Goal: Task Accomplishment & Management: Manage account settings

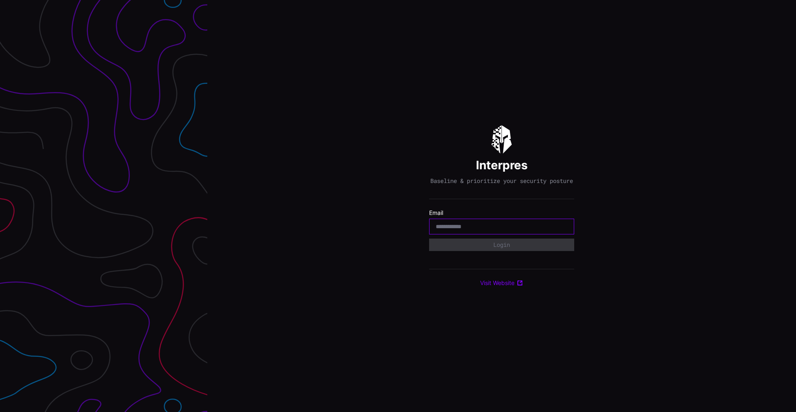
click at [463, 230] on input "email" at bounding box center [502, 226] width 132 height 7
type input "**********"
click at [476, 247] on button "Login" at bounding box center [501, 245] width 135 height 12
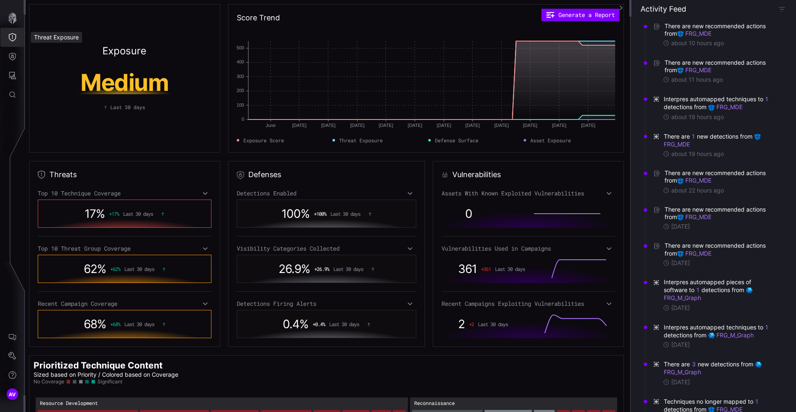
click at [11, 31] on button "Threat Exposure" at bounding box center [12, 37] width 24 height 19
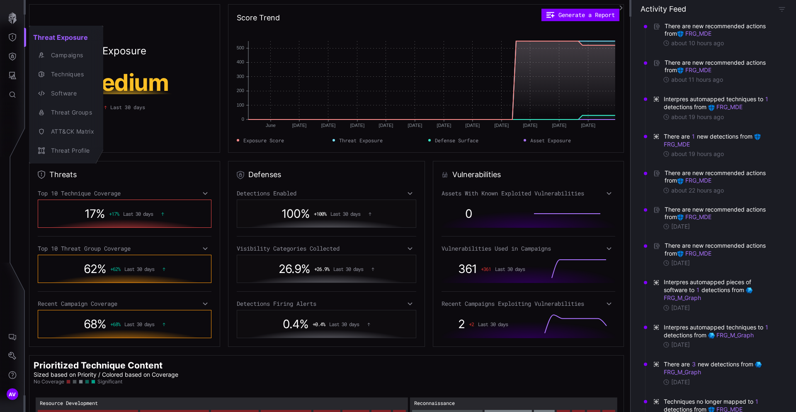
click at [13, 334] on div at bounding box center [398, 206] width 796 height 412
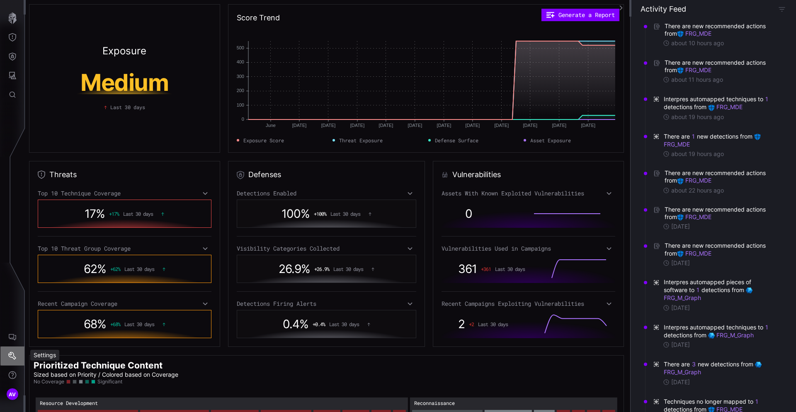
click at [11, 357] on icon "Settings" at bounding box center [12, 356] width 8 height 8
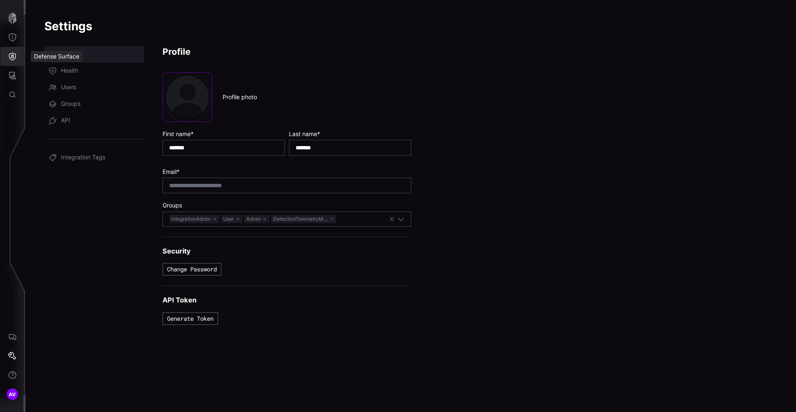
click at [14, 56] on icon "Defense Surface" at bounding box center [12, 56] width 8 height 8
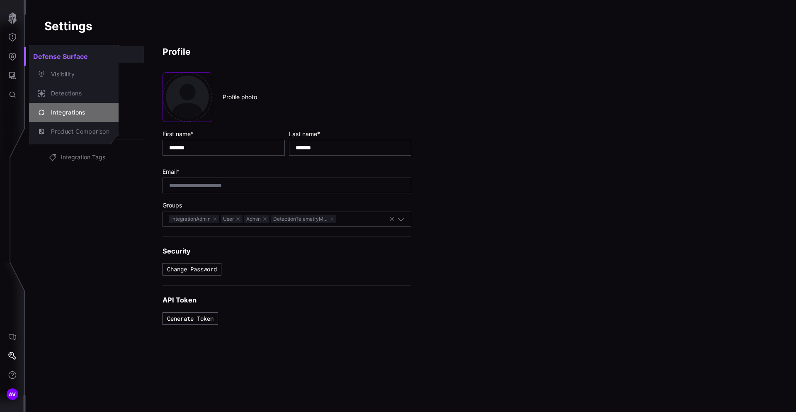
click at [62, 109] on div "Integrations" at bounding box center [78, 112] width 63 height 10
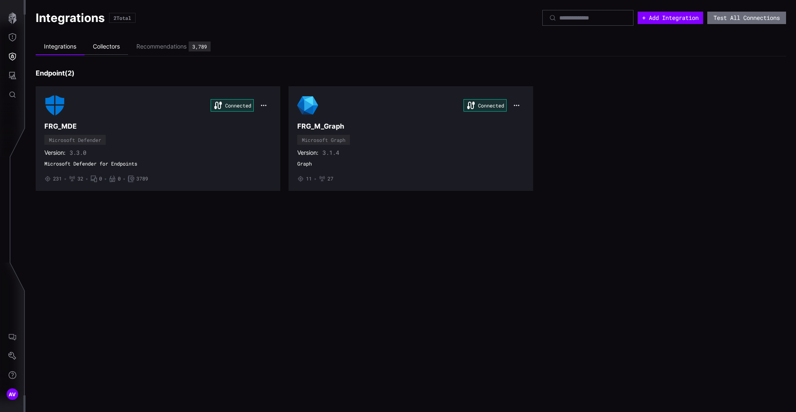
click at [112, 48] on li "Collectors" at bounding box center [107, 47] width 44 height 16
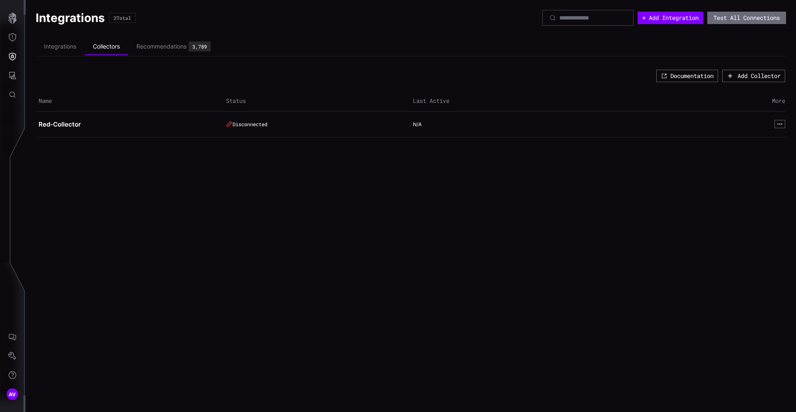
click at [63, 128] on td "Red-Collector" at bounding box center [129, 125] width 187 height 26
click at [61, 41] on li "Integrations" at bounding box center [60, 47] width 49 height 16
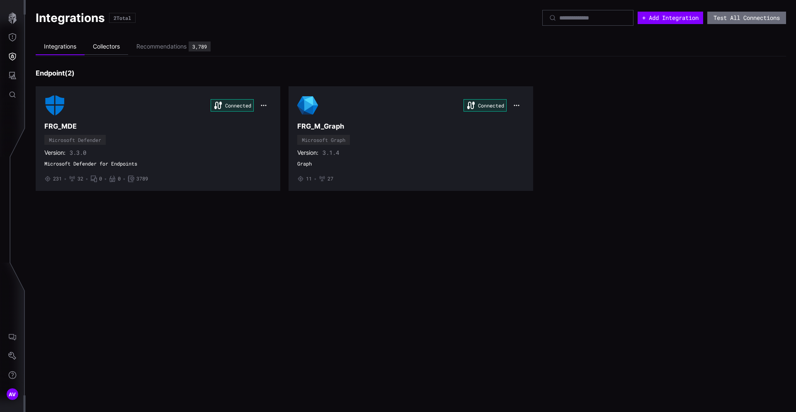
click at [102, 48] on li "Collectors" at bounding box center [107, 47] width 44 height 16
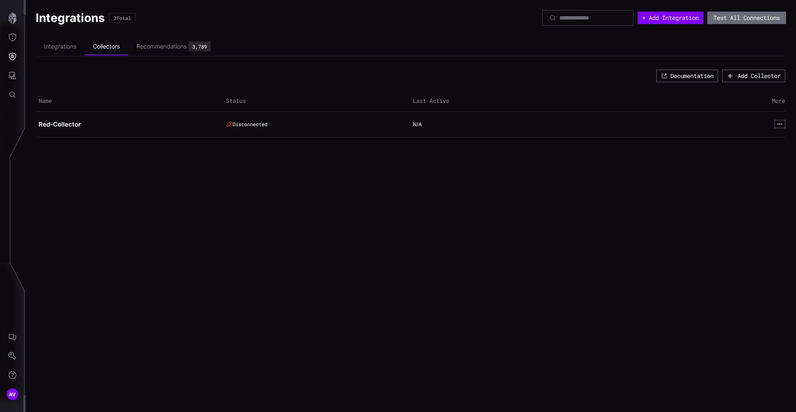
click at [248, 125] on div "Disconnected" at bounding box center [314, 124] width 177 height 7
click at [66, 125] on h2 "Red-Collector" at bounding box center [127, 124] width 177 height 8
click at [782, 125] on icon "button" at bounding box center [779, 123] width 5 height 5
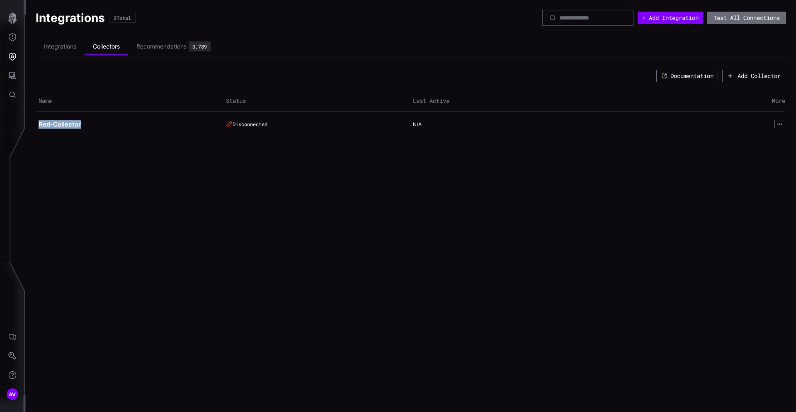
click at [54, 45] on li "Integrations" at bounding box center [60, 47] width 49 height 16
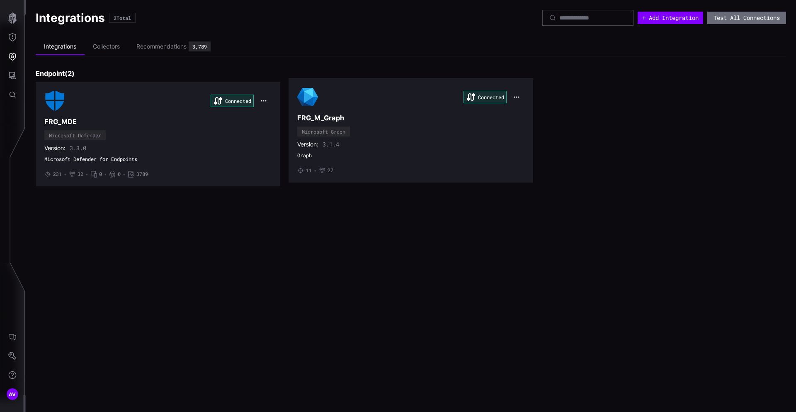
click at [118, 42] on li "Collectors" at bounding box center [107, 47] width 44 height 16
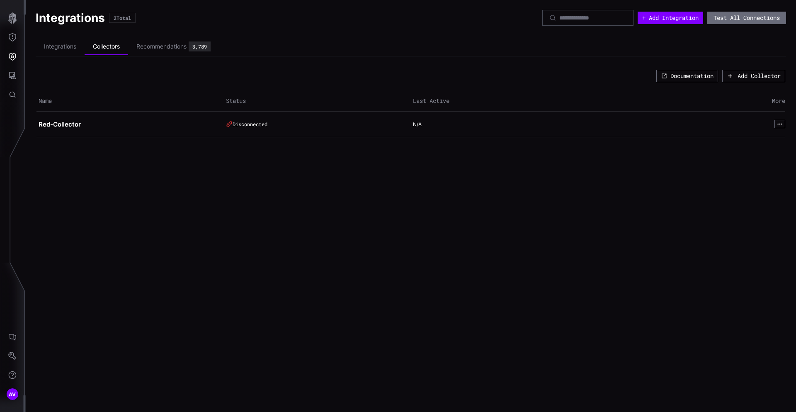
click at [62, 41] on li "Integrations" at bounding box center [60, 47] width 49 height 16
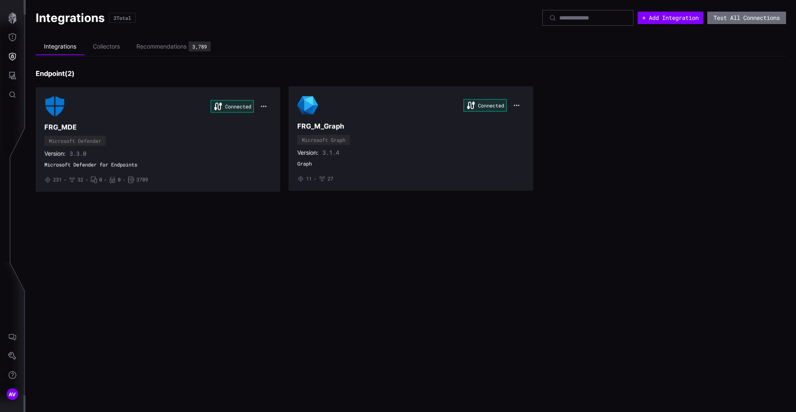
click at [114, 52] on li "Collectors" at bounding box center [107, 47] width 44 height 16
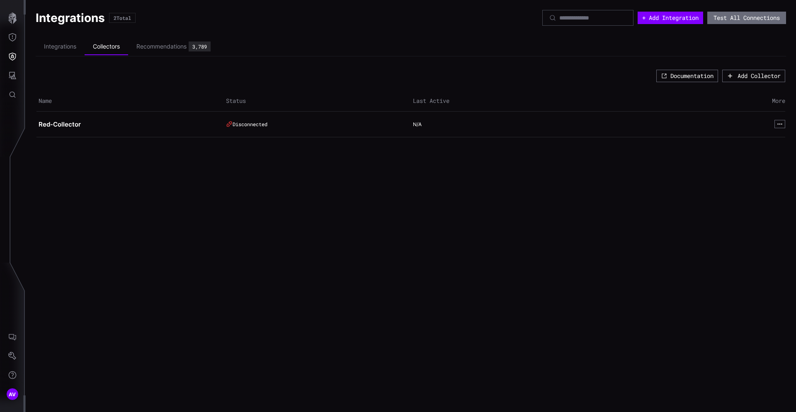
click at [63, 118] on td "Red-Collector" at bounding box center [129, 125] width 187 height 26
click at [746, 21] on button "Test All Connections" at bounding box center [746, 18] width 79 height 12
click at [778, 125] on icon "button" at bounding box center [780, 124] width 6 height 6
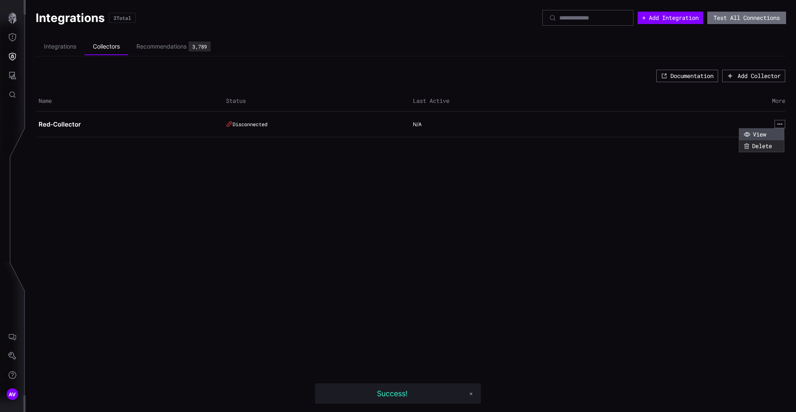
click at [764, 135] on button "View" at bounding box center [761, 135] width 45 height 12
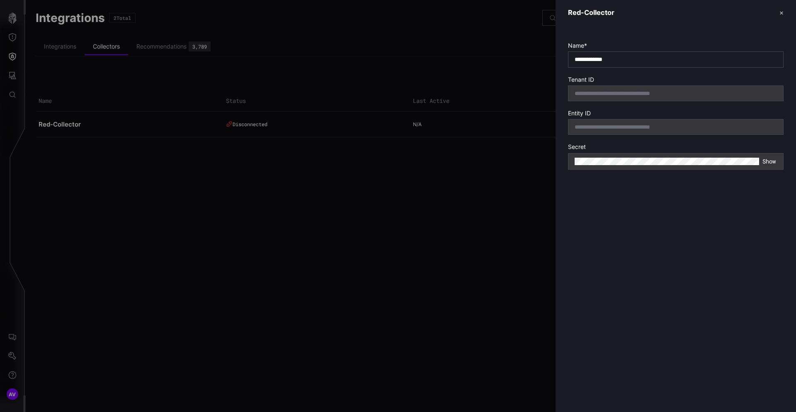
click at [509, 222] on div at bounding box center [398, 206] width 796 height 412
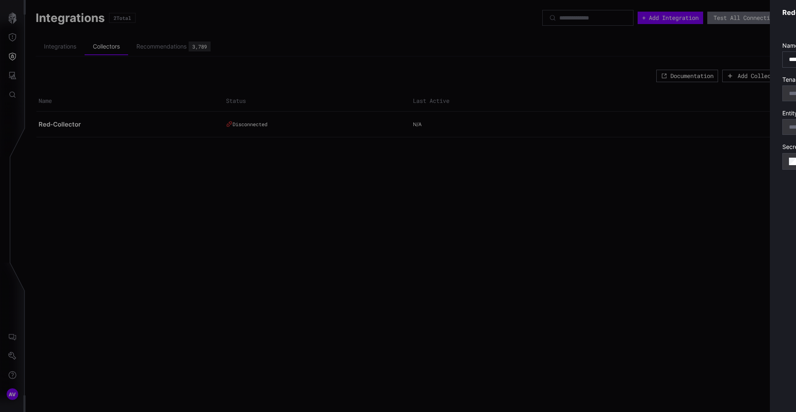
click at [509, 222] on div at bounding box center [398, 206] width 796 height 412
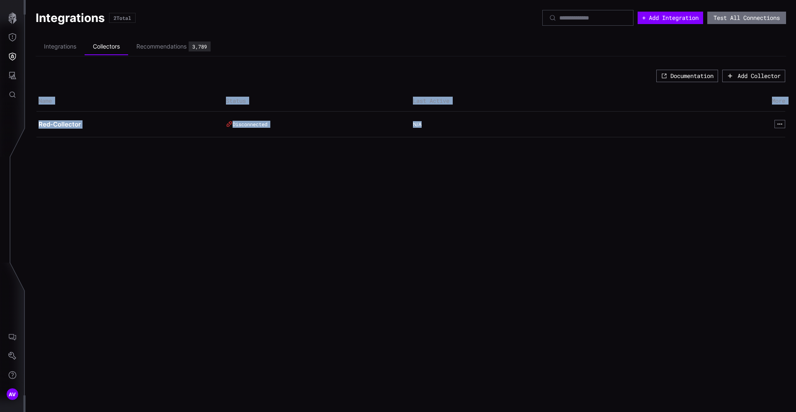
click at [509, 222] on div "Integrations 2 Total + Add Integration Test All Connections Integrations Collec…" at bounding box center [411, 206] width 770 height 412
click at [153, 45] on div "Recommendations" at bounding box center [161, 46] width 50 height 7
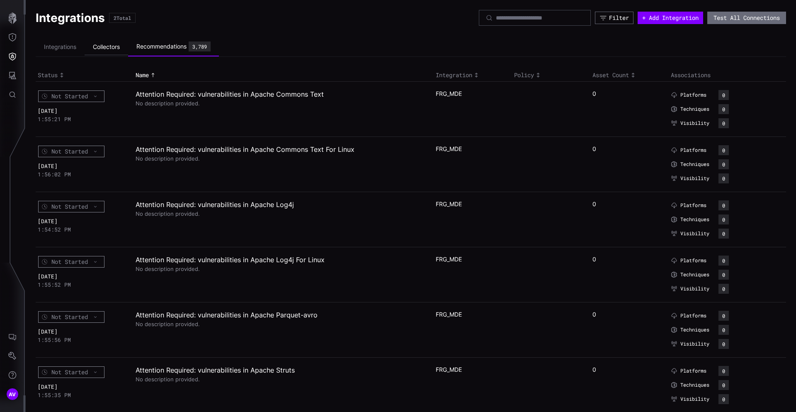
click at [100, 49] on li "Collectors" at bounding box center [107, 47] width 44 height 16
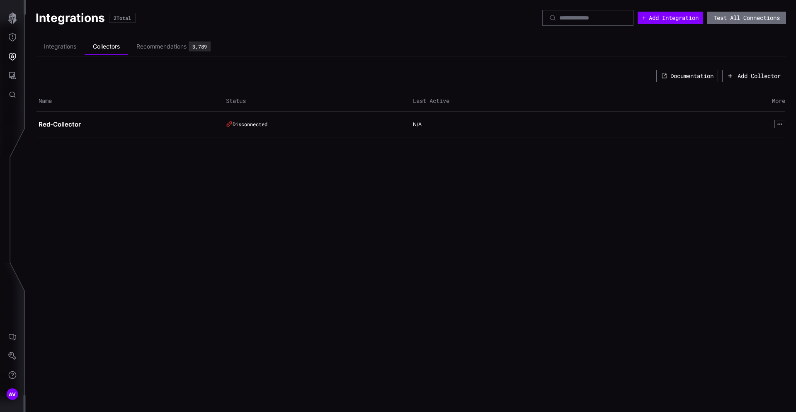
click at [458, 158] on div "Documentation Add Collector Name Status Last Active More Red-Collector Disconne…" at bounding box center [411, 114] width 751 height 90
click at [160, 52] on li "Recommendations 3,789" at bounding box center [173, 46] width 91 height 19
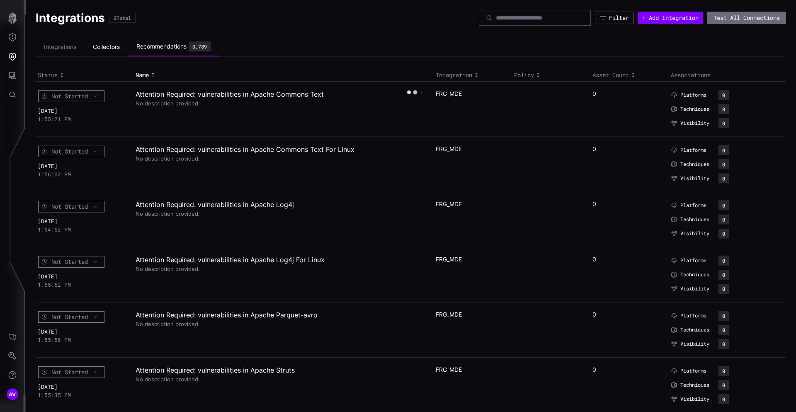
click at [111, 51] on li "Collectors" at bounding box center [107, 47] width 44 height 16
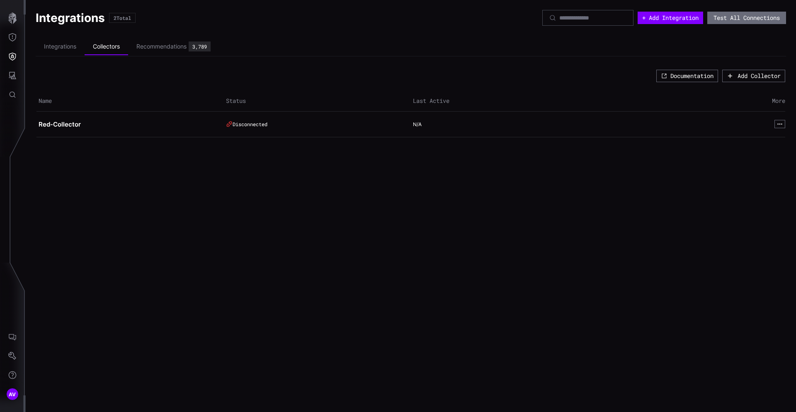
click at [111, 51] on li "Collectors" at bounding box center [107, 47] width 44 height 17
click at [52, 126] on h2 "Red-Collector" at bounding box center [127, 124] width 177 height 8
click at [346, 177] on div "Integrations 2 Total + Add Integration Test All Connections Integrations Collec…" at bounding box center [411, 206] width 770 height 412
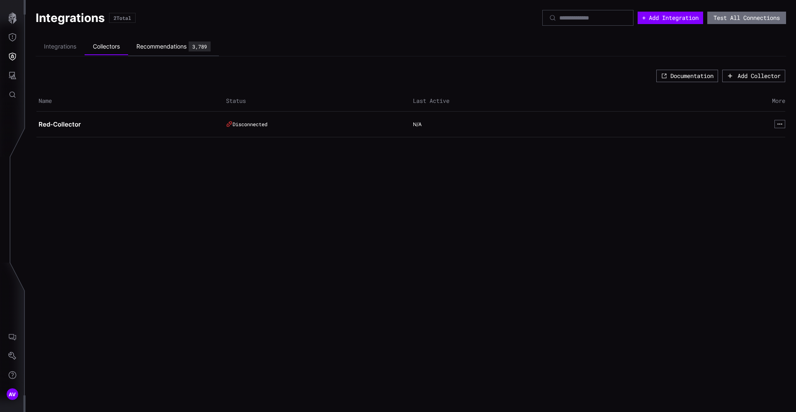
click at [156, 45] on div "Recommendations" at bounding box center [161, 46] width 50 height 7
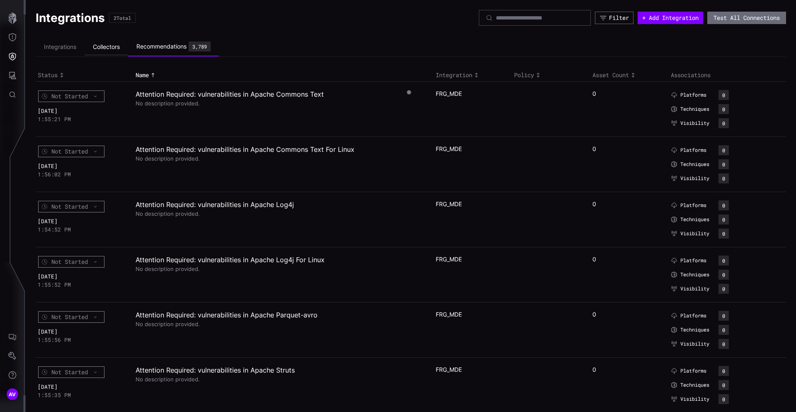
click at [119, 44] on li "Collectors" at bounding box center [107, 47] width 44 height 16
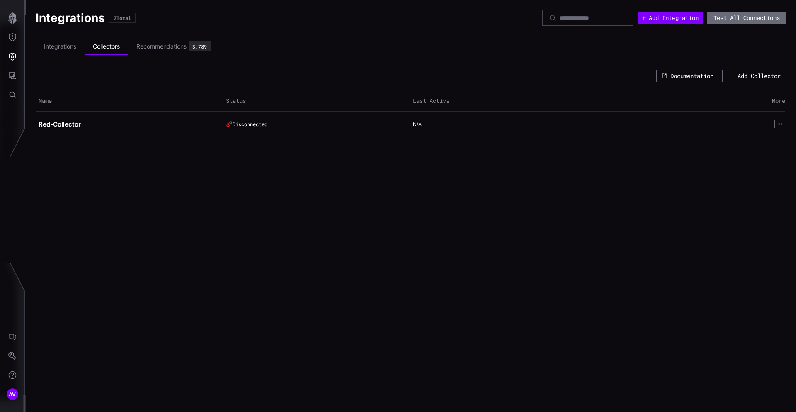
click at [119, 44] on li "Collectors" at bounding box center [107, 47] width 44 height 17
click at [138, 230] on div "Integrations 2 Total + Add Integration Test All Connections Integrations Collec…" at bounding box center [411, 206] width 770 height 412
click at [58, 45] on li "Integrations" at bounding box center [60, 47] width 49 height 16
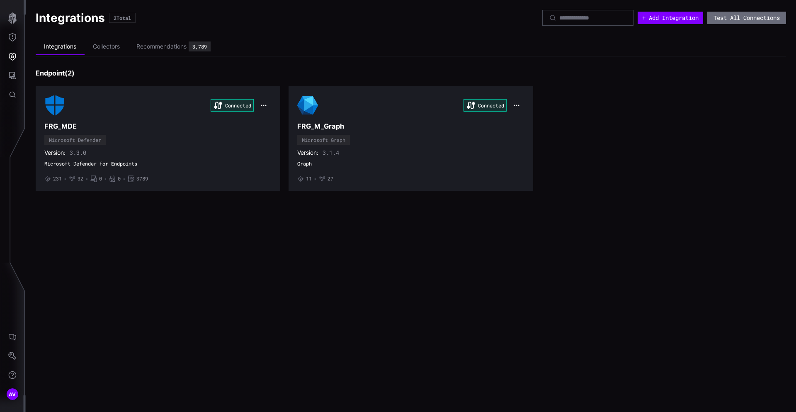
click at [194, 215] on div "Integrations 2 Total + Add Integration Test All Connections Integrations Collec…" at bounding box center [411, 206] width 770 height 412
click at [662, 17] on button "+ Add Integration" at bounding box center [671, 18] width 66 height 12
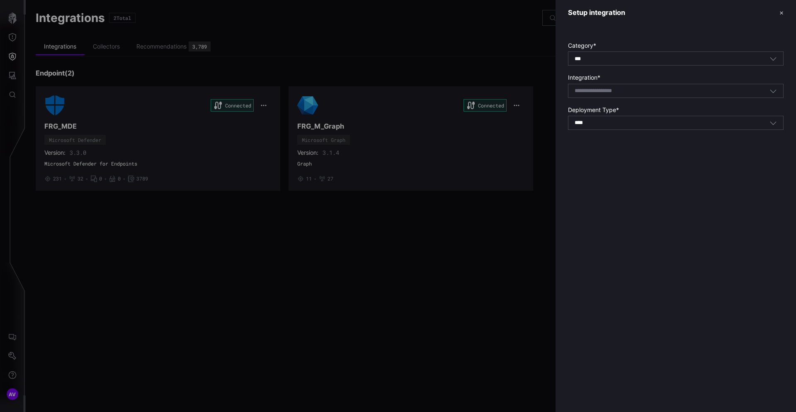
click at [601, 96] on div "Select integration" at bounding box center [676, 91] width 216 height 14
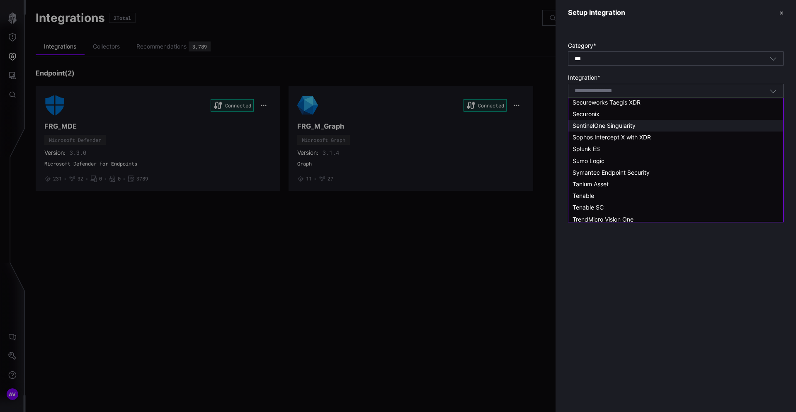
scroll to position [666, 0]
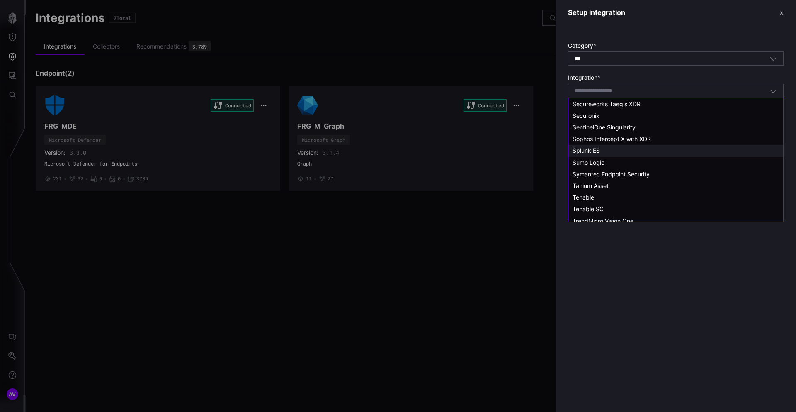
click at [599, 151] on span "Splunk ES" at bounding box center [586, 150] width 27 height 7
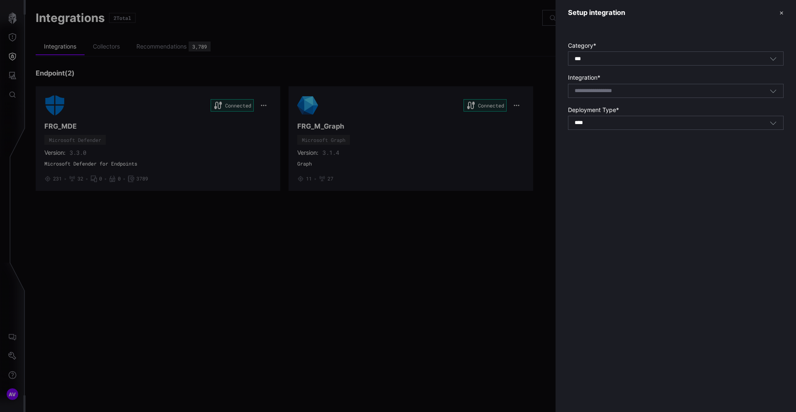
type input "*********"
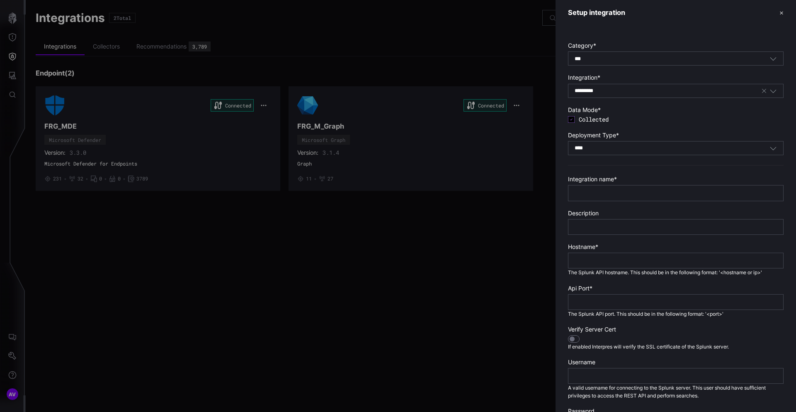
click at [599, 151] on div "**** SaaS" at bounding box center [672, 147] width 195 height 7
click at [599, 164] on div "On Prem" at bounding box center [676, 161] width 207 height 7
type input "*******"
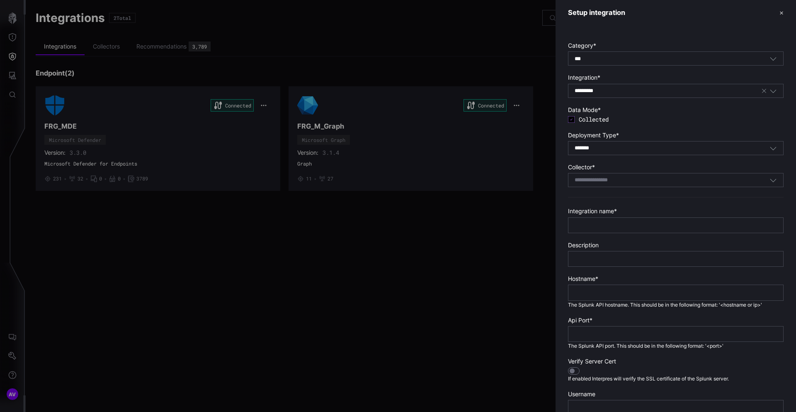
click at [601, 179] on input at bounding box center [601, 180] width 53 height 7
click at [603, 192] on span "Red-Collector" at bounding box center [591, 193] width 37 height 7
type input "**********"
click at [602, 227] on input "text" at bounding box center [676, 224] width 202 height 7
type input "*********"
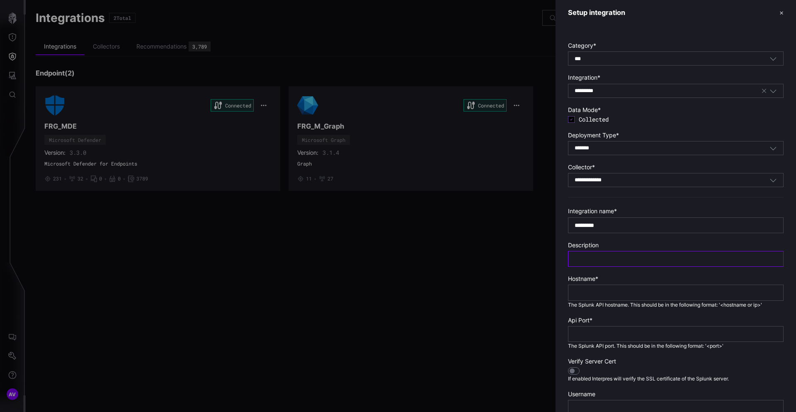
paste input "*********"
type input "*********"
click at [593, 295] on input "text" at bounding box center [676, 292] width 202 height 7
paste input "**********"
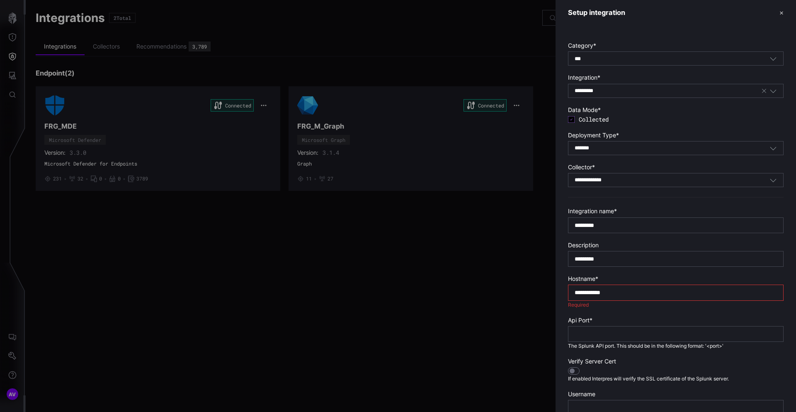
type input "**********"
type input "****"
type div "true"
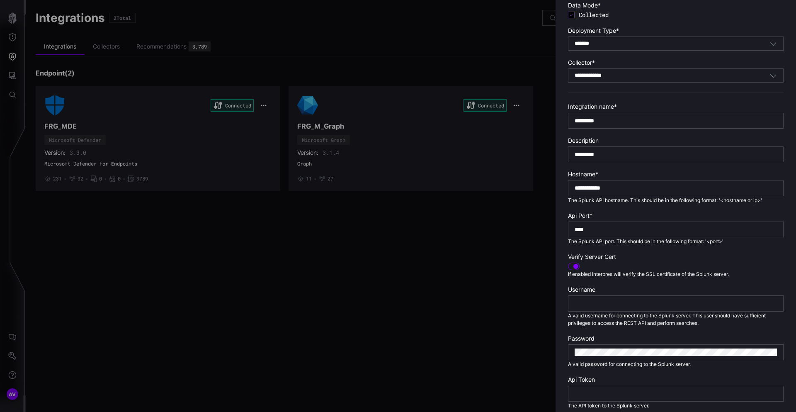
scroll to position [172, 0]
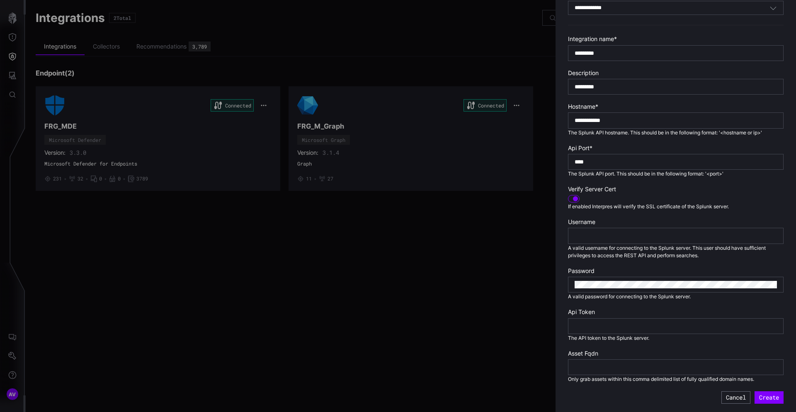
click at [604, 207] on span "If enabled Interpres will verify the SSL certificate of the Splunk server." at bounding box center [648, 206] width 161 height 6
click at [575, 202] on div at bounding box center [574, 198] width 12 height 7
click at [585, 237] on input "text" at bounding box center [676, 235] width 202 height 7
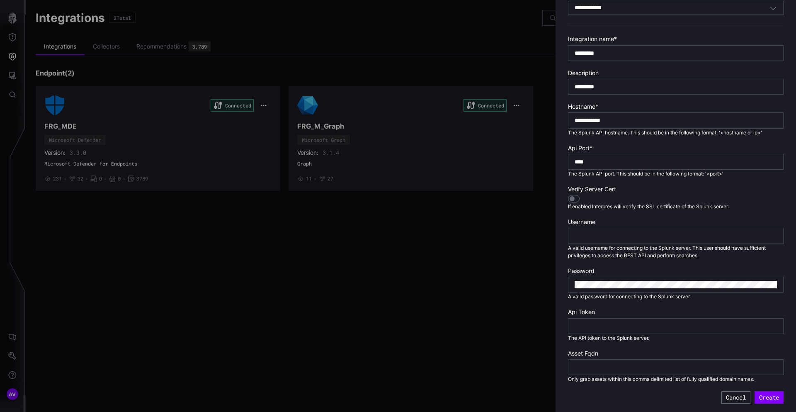
click at [593, 240] on div at bounding box center [676, 236] width 216 height 16
click at [593, 238] on input "text" at bounding box center [676, 235] width 202 height 7
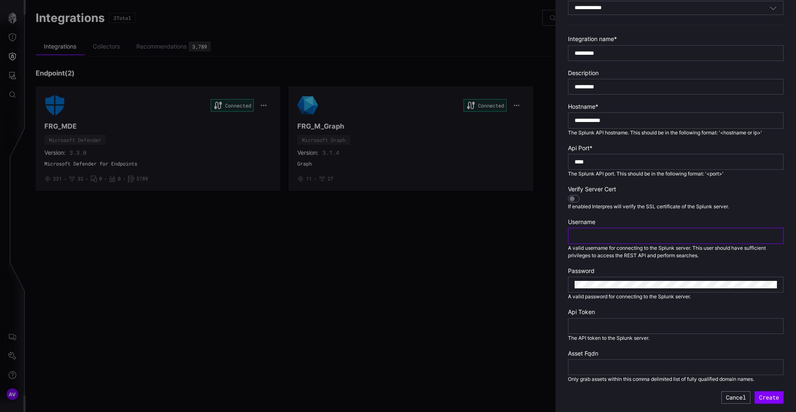
click at [593, 238] on input "text" at bounding box center [676, 235] width 202 height 7
click at [606, 294] on span "A valid password for connecting to the Splunk server." at bounding box center [629, 296] width 123 height 6
click at [610, 239] on input "text" at bounding box center [676, 235] width 202 height 7
click at [600, 232] on input "text" at bounding box center [676, 235] width 202 height 7
paste input "**********"
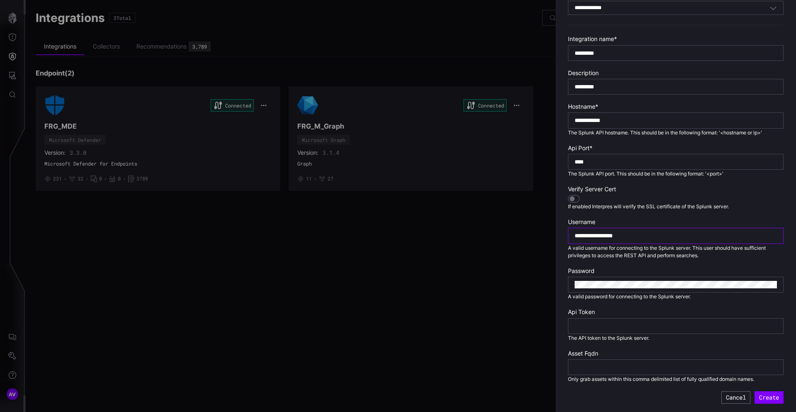
type input "**********"
click at [642, 243] on div "**********" at bounding box center [676, 236] width 216 height 16
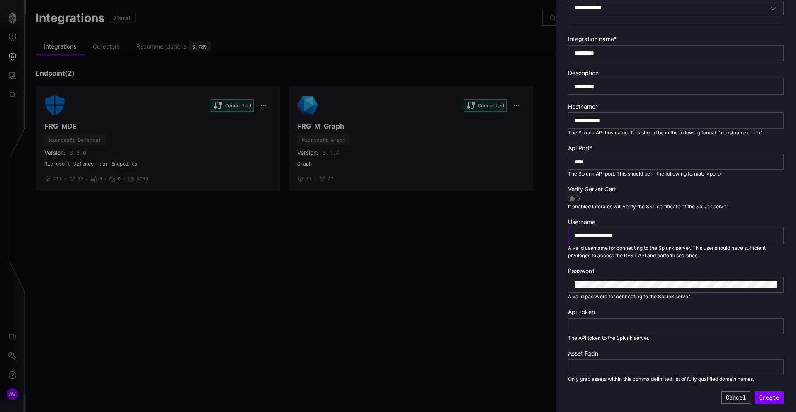
click at [643, 237] on input "**********" at bounding box center [676, 235] width 202 height 7
paste input "**********"
type input "**********"
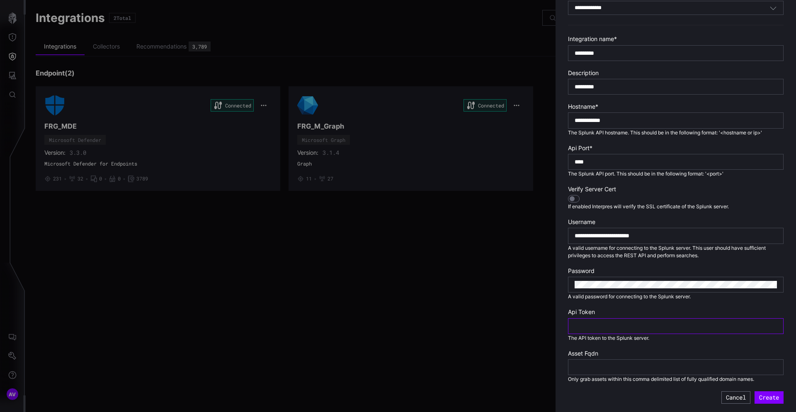
click at [599, 327] on input "text" at bounding box center [676, 325] width 202 height 7
paste input "**********"
type input "**********"
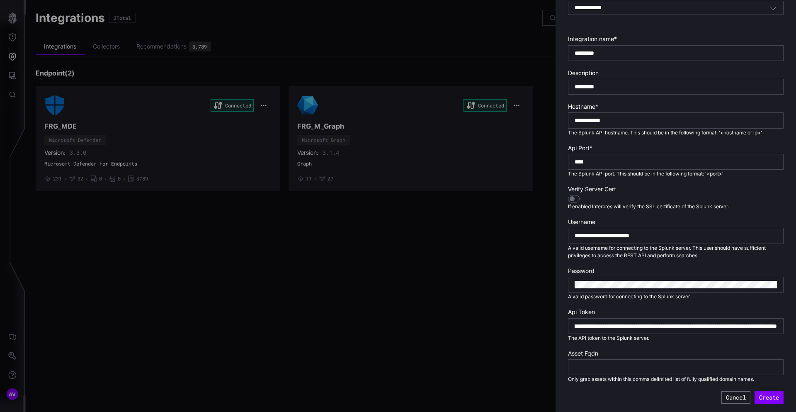
scroll to position [0, 0]
drag, startPoint x: 576, startPoint y: 379, endPoint x: 722, endPoint y: 375, distance: 145.2
click at [722, 375] on section "Asset Fqdn Only grab assets within this comma delimited list of fully qualified…" at bounding box center [676, 366] width 216 height 33
click at [775, 399] on button "Create" at bounding box center [769, 397] width 27 height 12
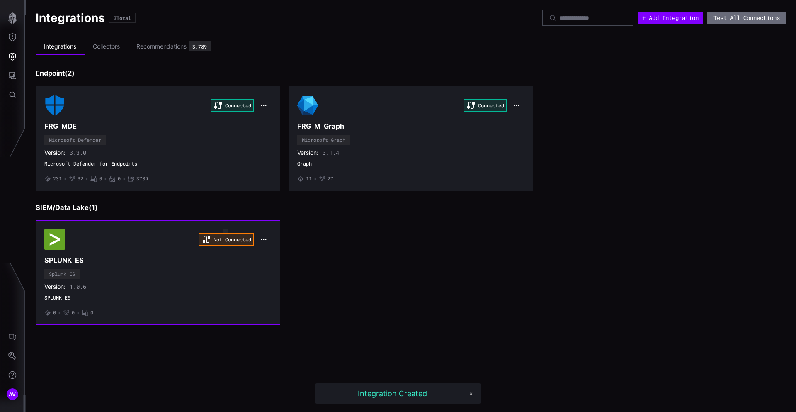
click at [233, 237] on div "Not Connected" at bounding box center [226, 239] width 55 height 12
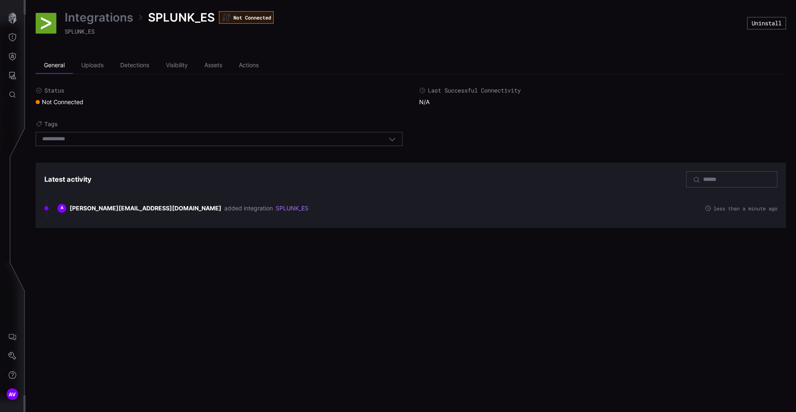
click at [67, 102] on div "Not Connected" at bounding box center [60, 101] width 48 height 7
click at [65, 97] on div "Status Not Connected" at bounding box center [219, 96] width 367 height 19
click at [107, 10] on link "Integrations" at bounding box center [99, 17] width 68 height 15
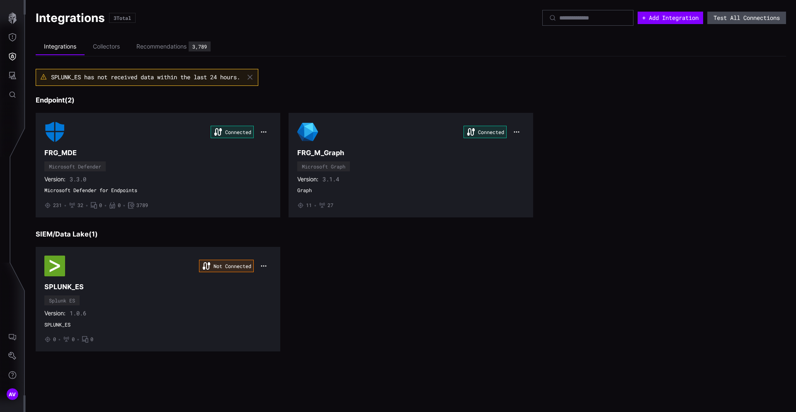
click at [733, 23] on button "Test All Connections" at bounding box center [746, 18] width 79 height 12
click at [103, 43] on li "Collectors" at bounding box center [107, 47] width 44 height 16
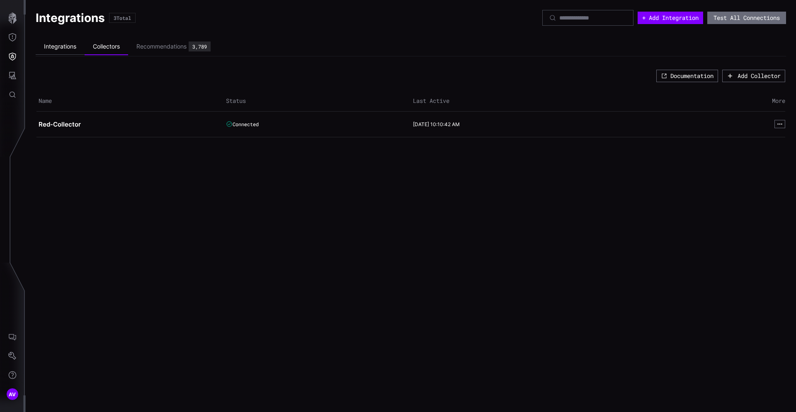
click at [71, 44] on li "Integrations" at bounding box center [60, 47] width 49 height 16
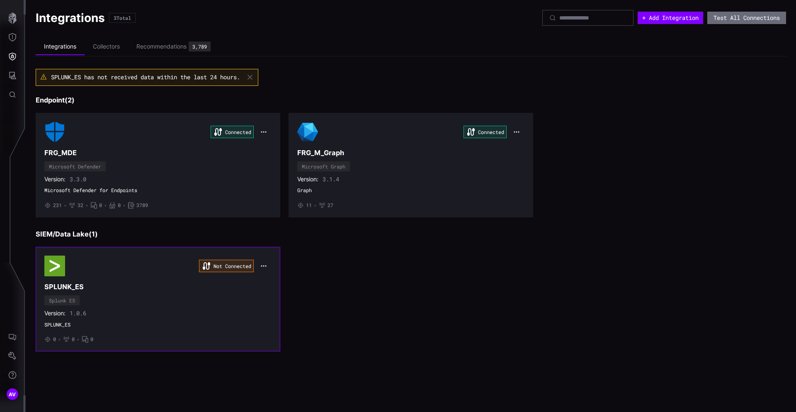
click at [71, 280] on div "Not Connected SPLUNK_ES Splunk ES Version: 1.0.6 SPLUNK_ES • 0 • 0 • 0" at bounding box center [157, 298] width 227 height 87
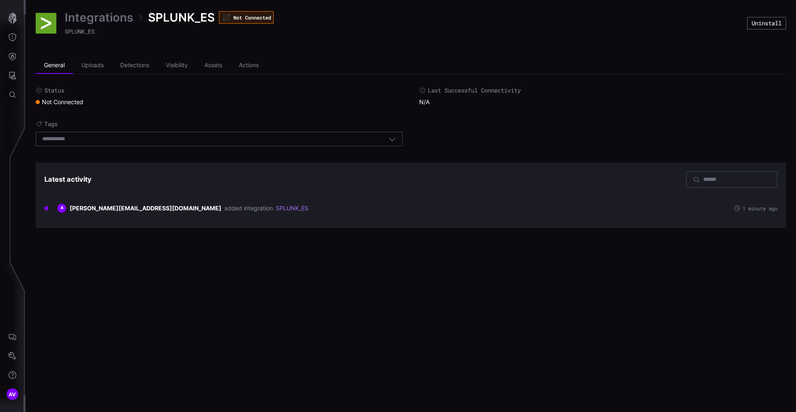
click at [90, 14] on link "Integrations" at bounding box center [99, 17] width 68 height 15
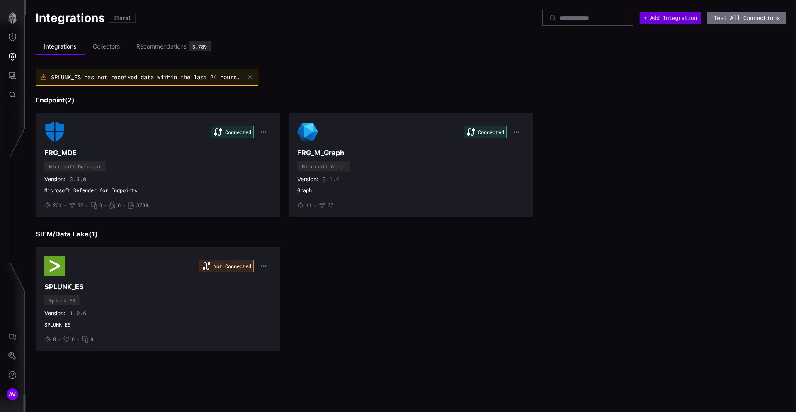
click at [672, 19] on button "+ Add Integration" at bounding box center [670, 18] width 61 height 12
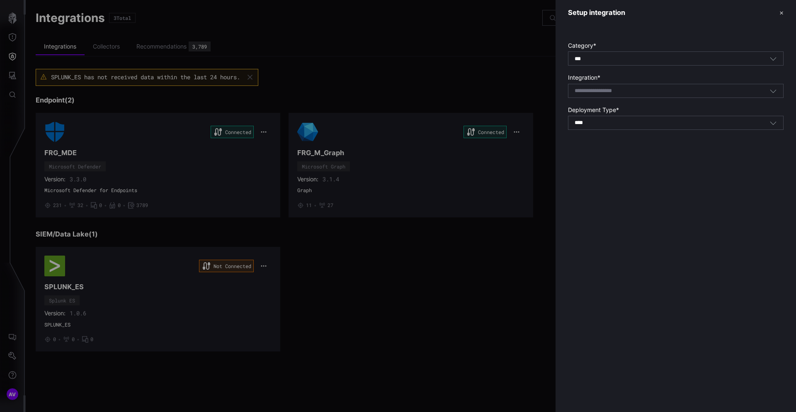
click at [600, 61] on div "*** All" at bounding box center [672, 58] width 195 height 7
click at [601, 231] on div "Setup integration ✕ Category * *** All Integration * Select integration Deploym…" at bounding box center [676, 206] width 241 height 412
click at [595, 93] on input at bounding box center [604, 90] width 59 height 7
click at [586, 92] on div "*** nes Select integration" at bounding box center [672, 90] width 195 height 7
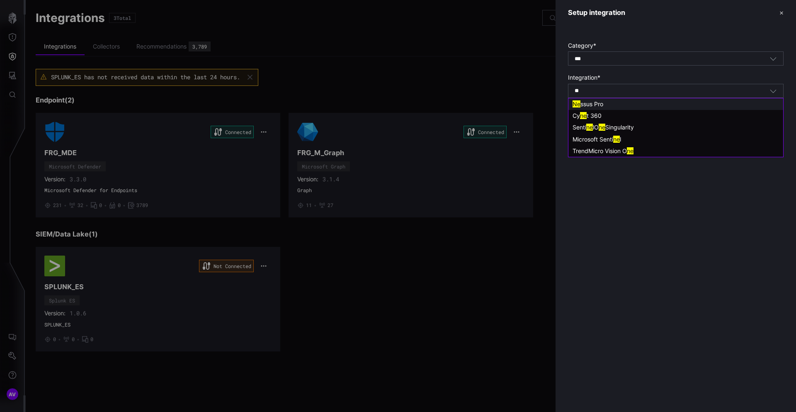
type input "*"
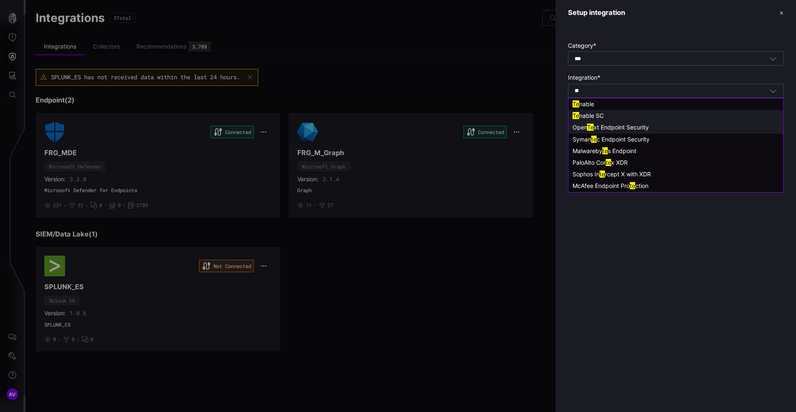
click at [597, 115] on span "nable SC" at bounding box center [591, 115] width 24 height 7
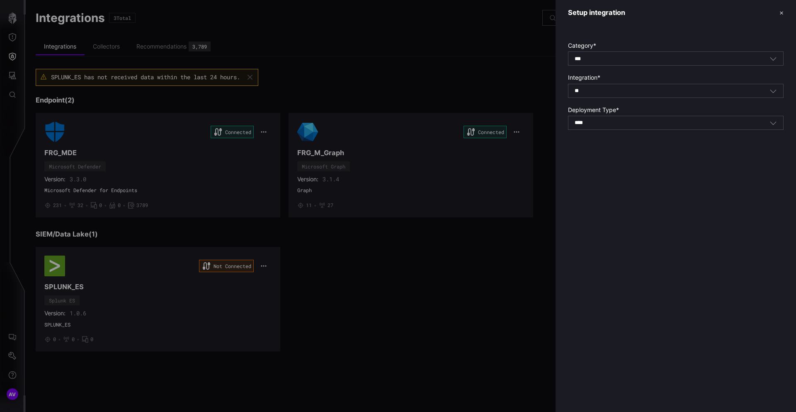
type input "**********"
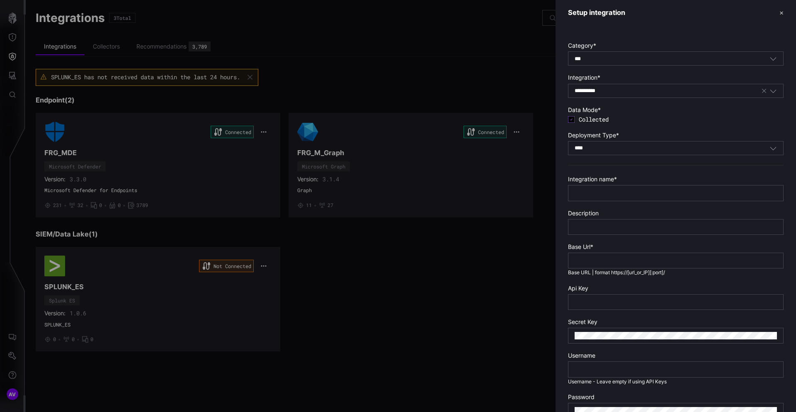
click at [604, 150] on div "**** SaaS" at bounding box center [672, 147] width 195 height 7
click at [603, 162] on div "On Prem" at bounding box center [676, 161] width 207 height 7
type input "*******"
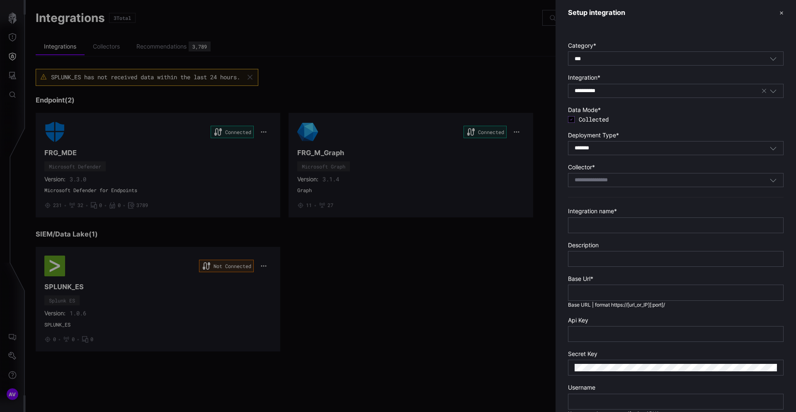
click at [603, 181] on input at bounding box center [601, 180] width 53 height 7
click at [601, 195] on span "Red-Collector" at bounding box center [591, 193] width 37 height 7
type input "**********"
click at [601, 226] on input "text" at bounding box center [676, 224] width 202 height 7
type input "*"
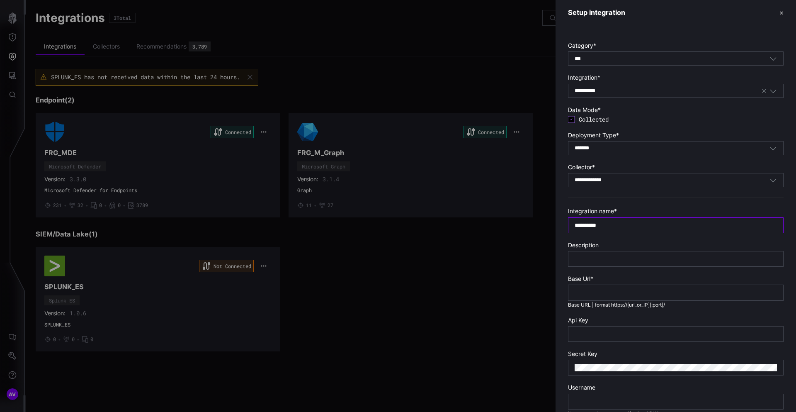
type input "**********"
click at [635, 221] on input "**********" at bounding box center [676, 224] width 202 height 7
click at [627, 260] on input "text" at bounding box center [676, 258] width 202 height 7
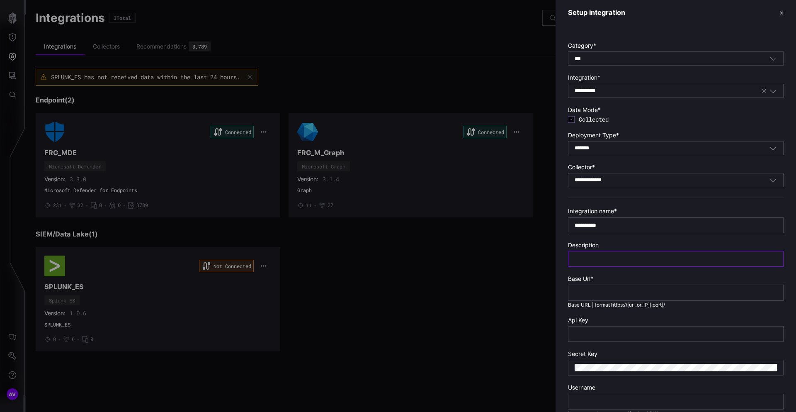
paste input "**********"
type input "**********"
click at [611, 298] on div at bounding box center [676, 292] width 216 height 16
click at [615, 295] on input "text" at bounding box center [676, 292] width 202 height 7
click at [582, 292] on input "text" at bounding box center [676, 292] width 202 height 7
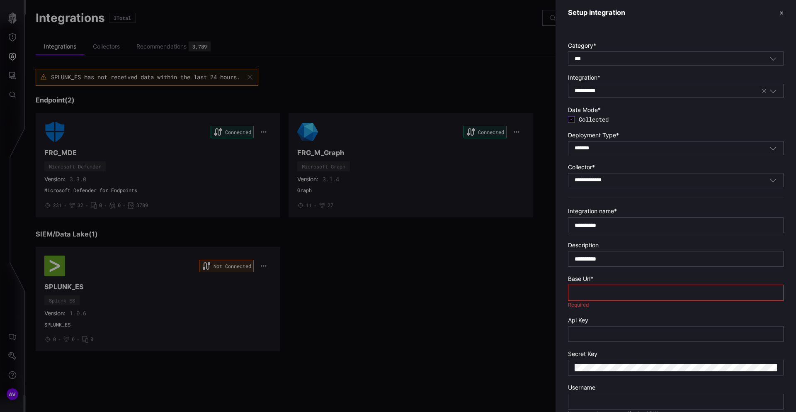
paste input "**********"
type input "**********"
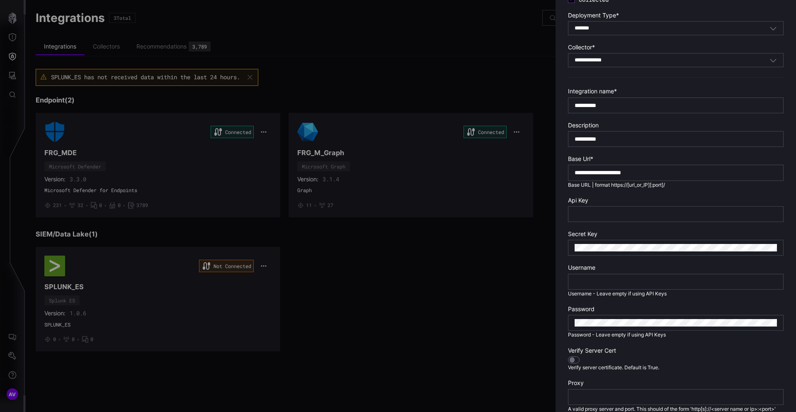
scroll to position [121, 0]
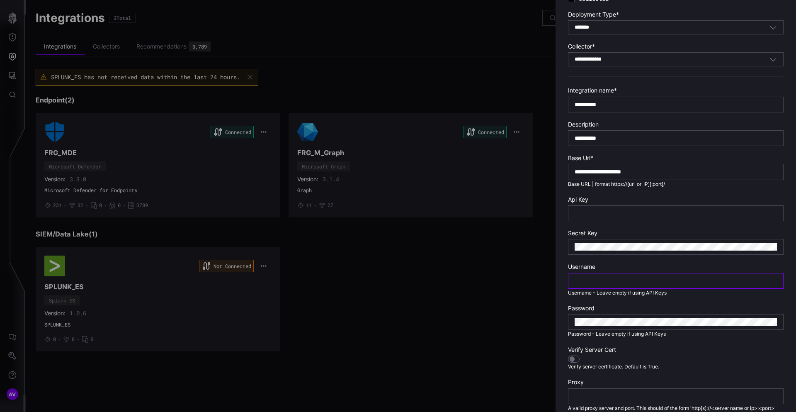
click at [603, 281] on input "text" at bounding box center [676, 280] width 202 height 7
paste input "**********"
type input "**********"
click at [598, 317] on div at bounding box center [676, 322] width 216 height 16
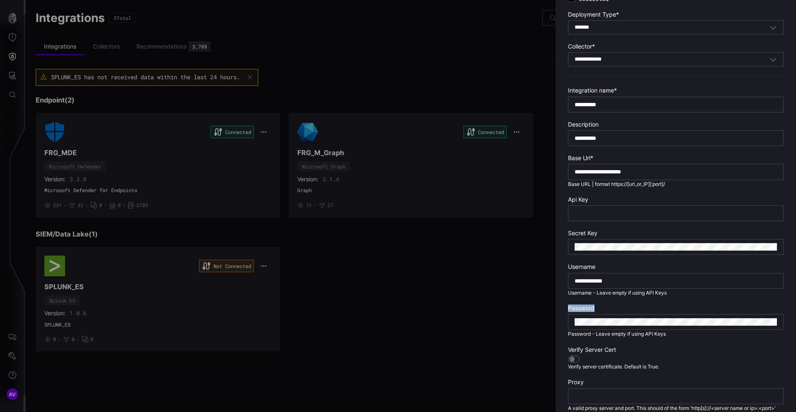
click at [598, 317] on div at bounding box center [676, 322] width 216 height 16
click at [603, 209] on input "text" at bounding box center [676, 212] width 202 height 7
paste input "**********"
type input "**********"
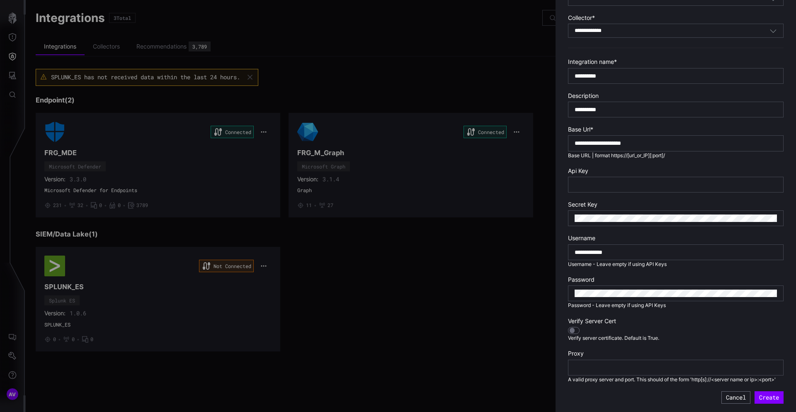
click at [576, 332] on div at bounding box center [574, 330] width 12 height 7
click at [768, 396] on button "Create" at bounding box center [770, 397] width 28 height 12
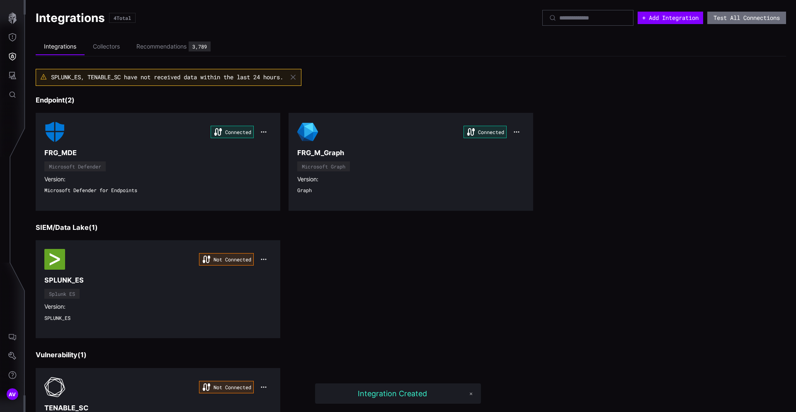
scroll to position [96, 0]
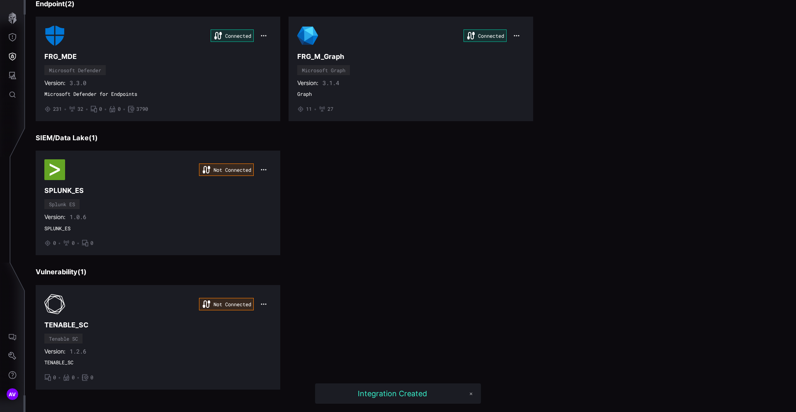
click at [463, 263] on div "SPLUNK_ES, TENABLE_SC have not received data within the last 24 hours. Endpoint…" at bounding box center [411, 181] width 751 height 416
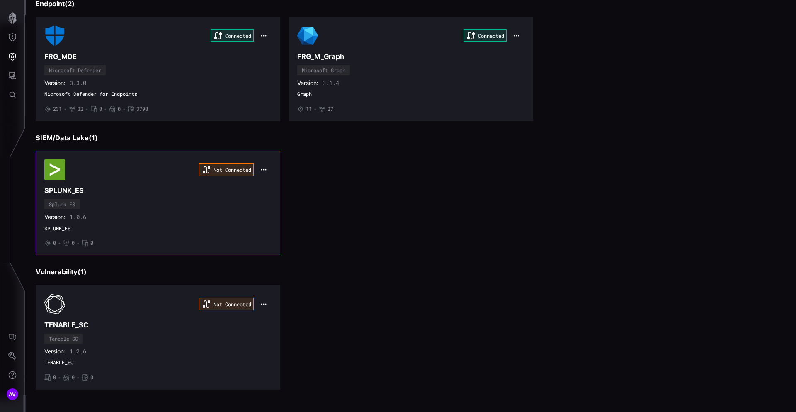
click at [150, 191] on h3 "SPLUNK_ES" at bounding box center [157, 190] width 227 height 9
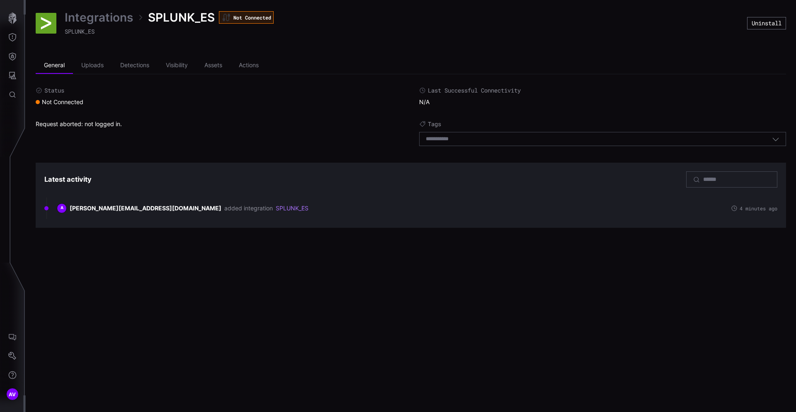
click at [254, 284] on div "Integrations SPLUNK_ES Not Connected SPLUNK_ES Uninstall General Uploads Detect…" at bounding box center [411, 206] width 770 height 412
click at [53, 68] on li "General" at bounding box center [54, 65] width 37 height 17
click at [90, 15] on link "Integrations" at bounding box center [99, 17] width 68 height 15
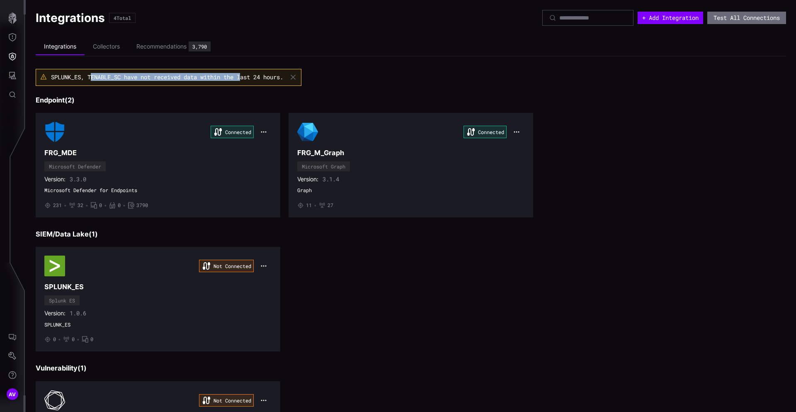
drag, startPoint x: 93, startPoint y: 77, endPoint x: 247, endPoint y: 76, distance: 154.3
click at [247, 76] on span "SPLUNK_ES, TENABLE_SC have not received data within the last 24 hours." at bounding box center [167, 77] width 232 height 8
click at [381, 82] on div "SPLUNK_ES, TENABLE_SC have not received data within the last 24 hours." at bounding box center [411, 82] width 751 height 27
click at [113, 46] on li "Collectors" at bounding box center [107, 47] width 44 height 16
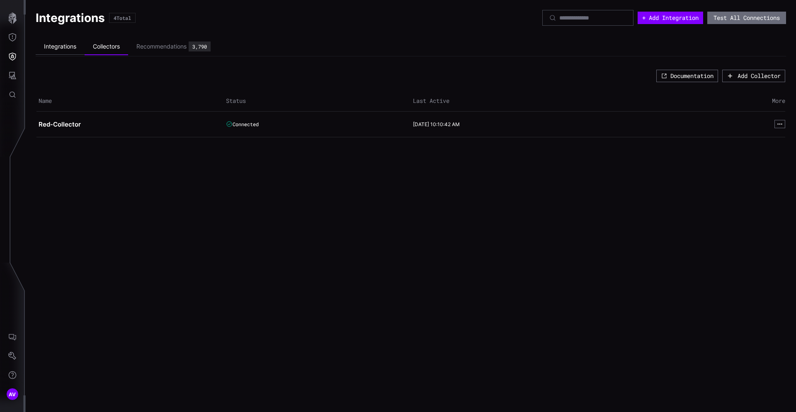
click at [74, 48] on li "Integrations" at bounding box center [60, 47] width 49 height 16
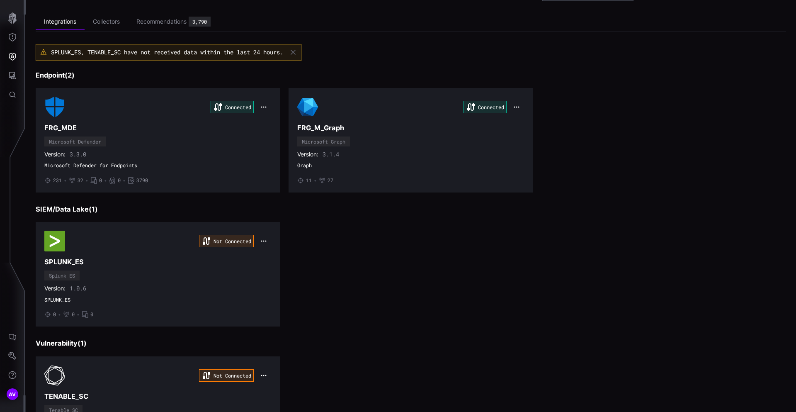
scroll to position [96, 0]
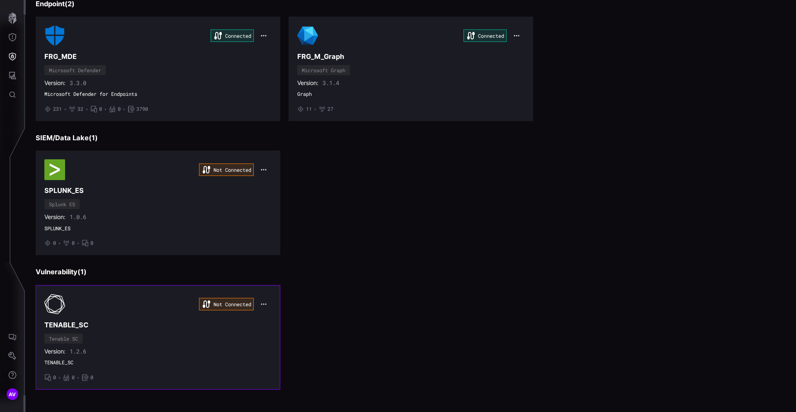
click at [263, 303] on icon "button" at bounding box center [263, 304] width 7 height 7
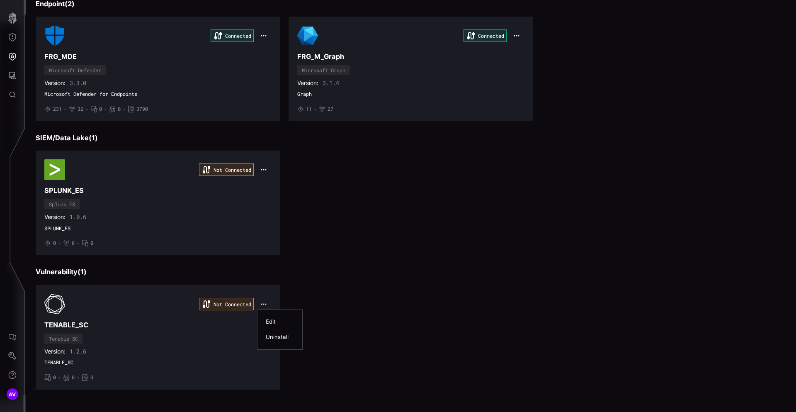
click at [270, 318] on div "Edit" at bounding box center [280, 321] width 28 height 7
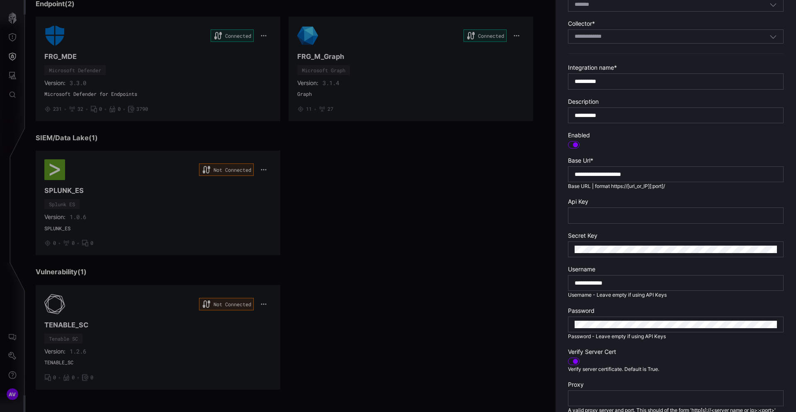
scroll to position [143, 0]
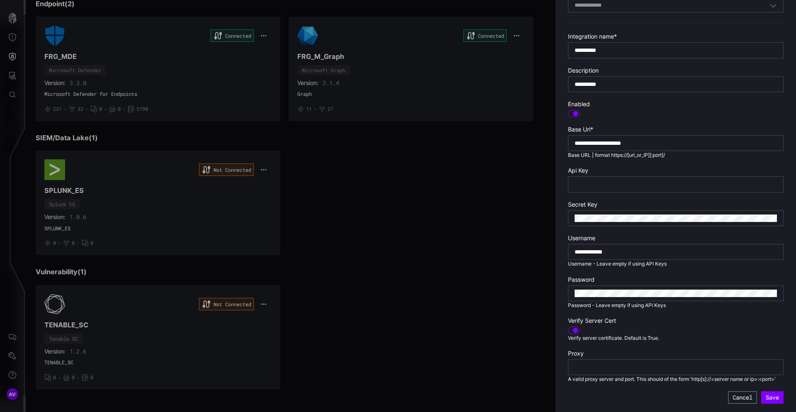
click at [735, 395] on button "Cancel" at bounding box center [742, 397] width 29 height 12
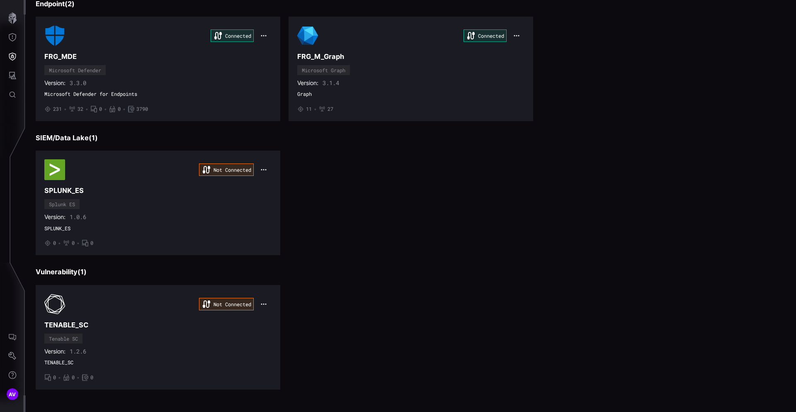
click at [568, 276] on div "SPLUNK_ES, TENABLE_SC have not received data within the last 24 hours. Endpoint…" at bounding box center [411, 181] width 751 height 416
click at [76, 175] on div "Not Connected" at bounding box center [157, 169] width 227 height 21
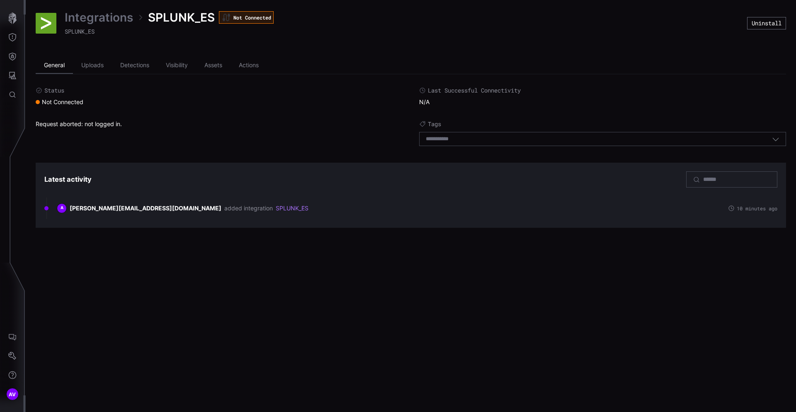
click at [68, 63] on li "General" at bounding box center [54, 65] width 37 height 17
click at [98, 15] on link "Integrations" at bounding box center [99, 17] width 68 height 15
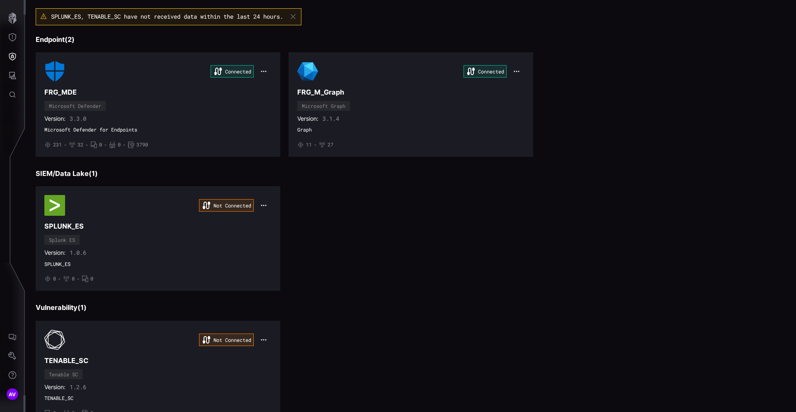
scroll to position [61, 0]
click at [262, 207] on icon "button" at bounding box center [263, 205] width 7 height 7
click at [272, 219] on div "Edit" at bounding box center [280, 222] width 28 height 7
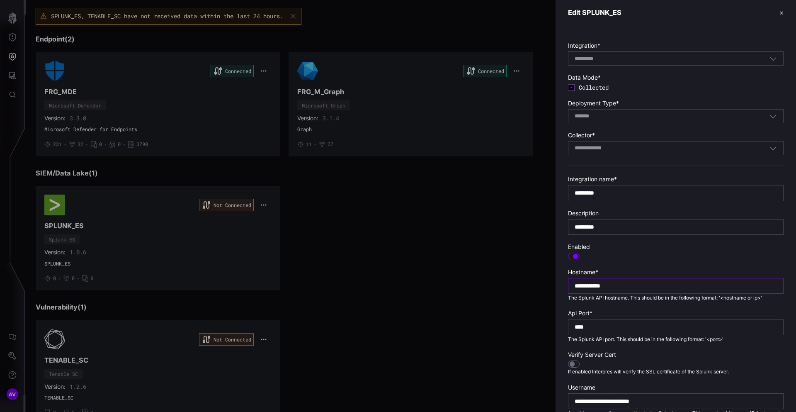
drag, startPoint x: 631, startPoint y: 288, endPoint x: 566, endPoint y: 282, distance: 65.4
click at [566, 282] on div "**********" at bounding box center [676, 301] width 241 height 552
click at [195, 316] on div at bounding box center [398, 206] width 796 height 412
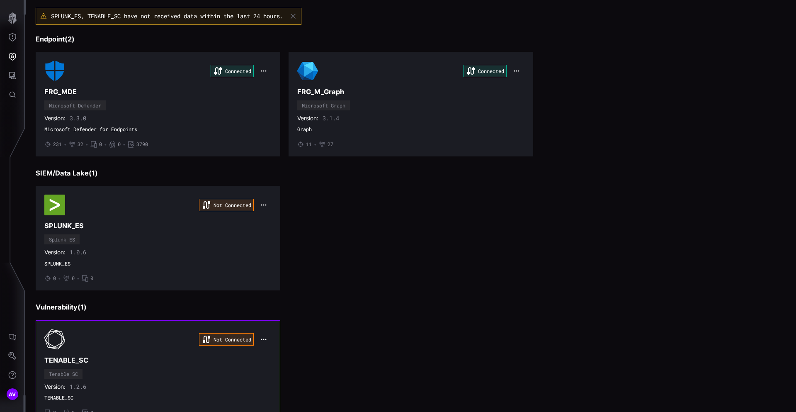
click at [263, 340] on icon "button" at bounding box center [263, 339] width 7 height 7
click at [269, 355] on div "Edit" at bounding box center [279, 357] width 28 height 7
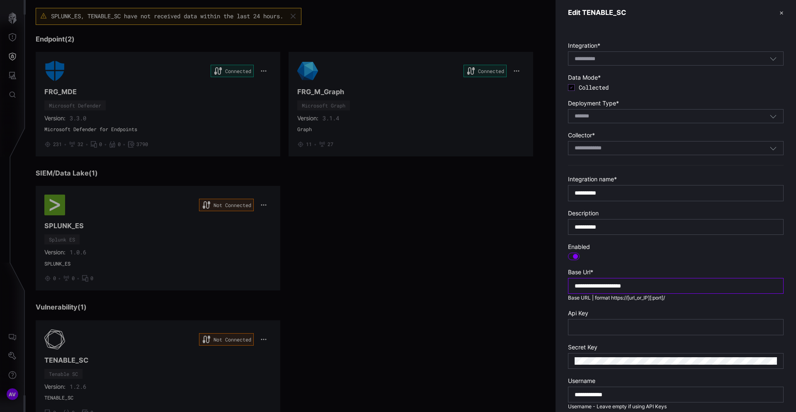
drag, startPoint x: 603, startPoint y: 287, endPoint x: 649, endPoint y: 287, distance: 46.0
click at [649, 287] on input "**********" at bounding box center [676, 285] width 202 height 7
click at [435, 300] on div at bounding box center [398, 206] width 796 height 412
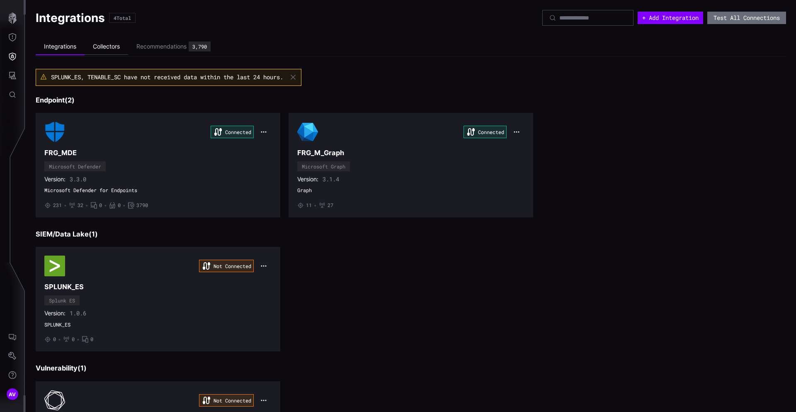
click at [105, 45] on li "Collectors" at bounding box center [107, 47] width 44 height 16
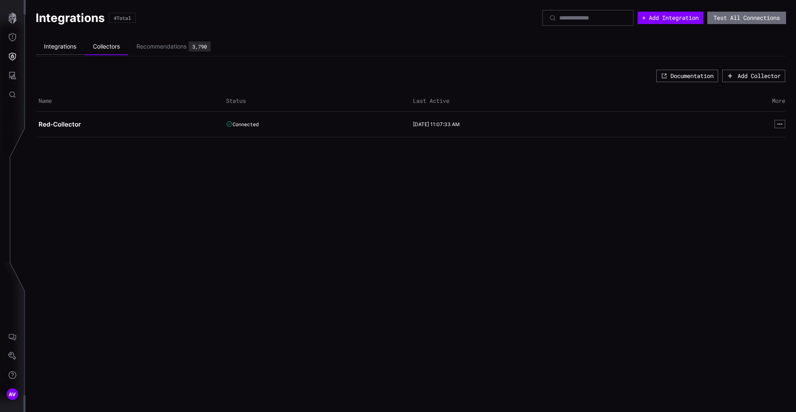
click at [60, 46] on li "Integrations" at bounding box center [60, 47] width 49 height 16
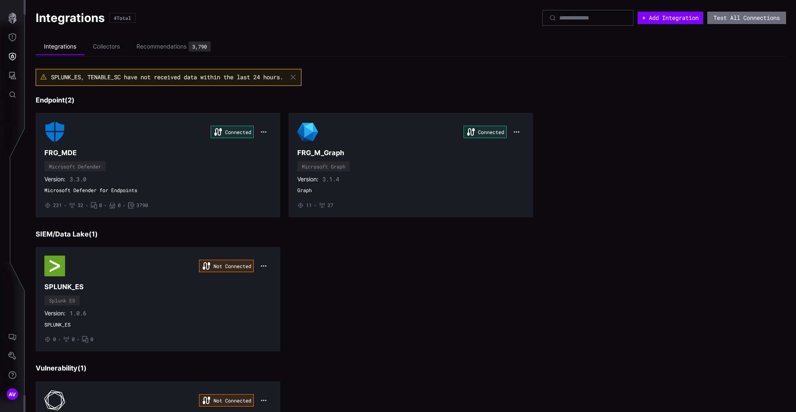
scroll to position [96, 0]
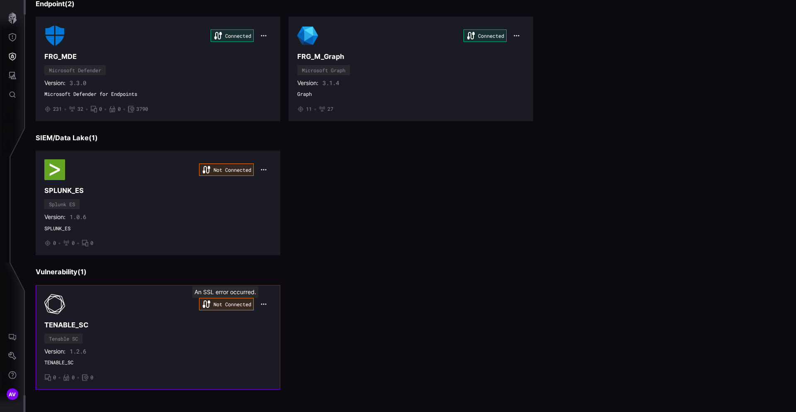
click at [226, 304] on div "Not Connected" at bounding box center [226, 304] width 55 height 12
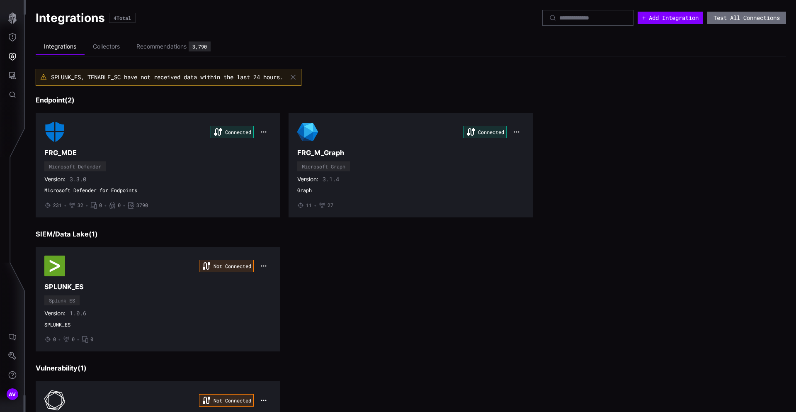
scroll to position [96, 0]
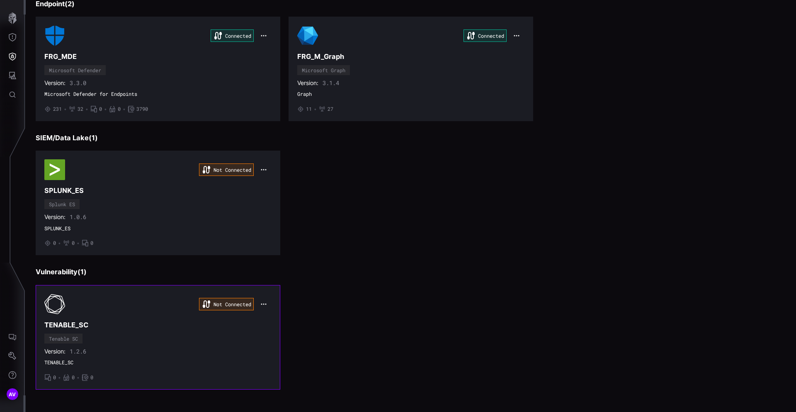
click at [262, 304] on icon "button" at bounding box center [263, 304] width 7 height 7
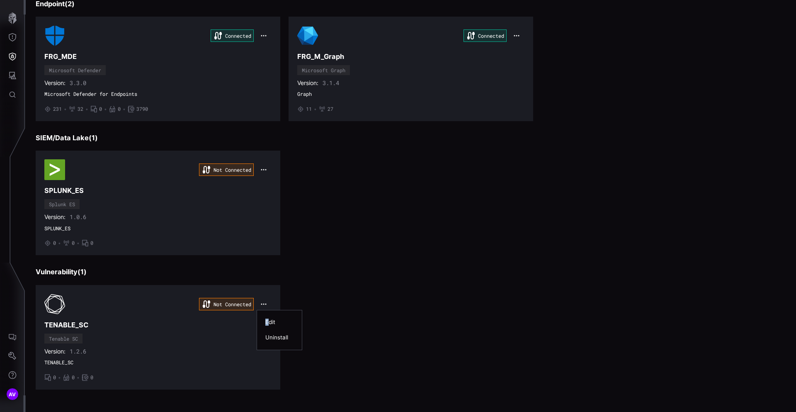
click at [268, 318] on div "Edit" at bounding box center [279, 321] width 28 height 7
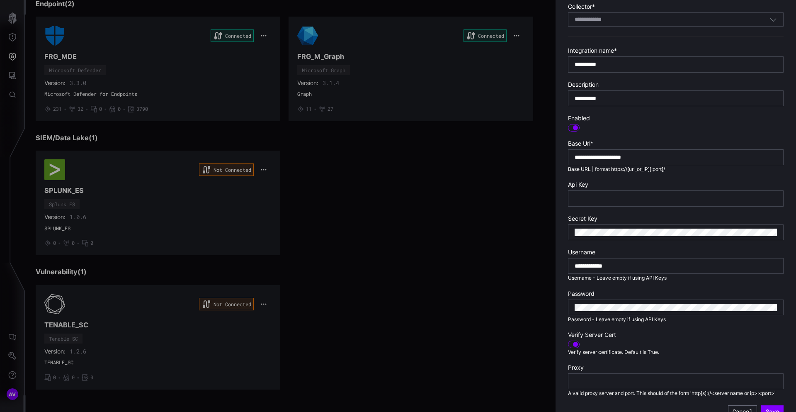
scroll to position [143, 0]
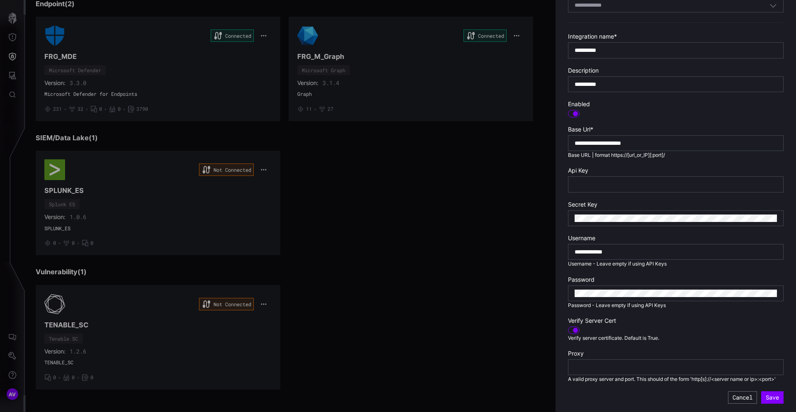
click at [569, 328] on div at bounding box center [574, 329] width 12 height 7
click at [775, 391] on button "Save" at bounding box center [772, 397] width 22 height 12
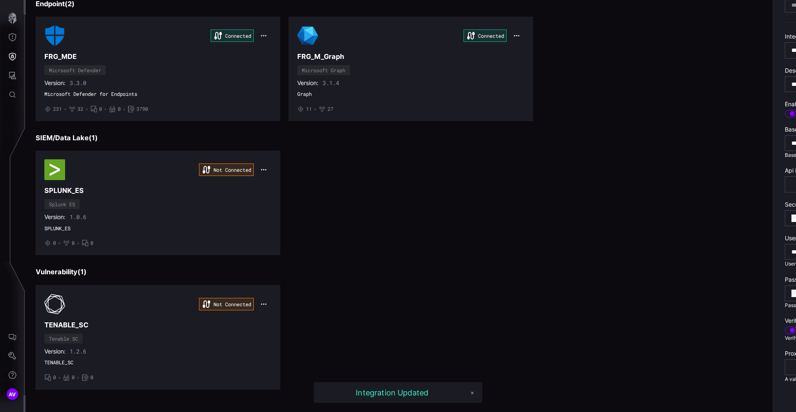
click at [404, 240] on div at bounding box center [398, 206] width 796 height 412
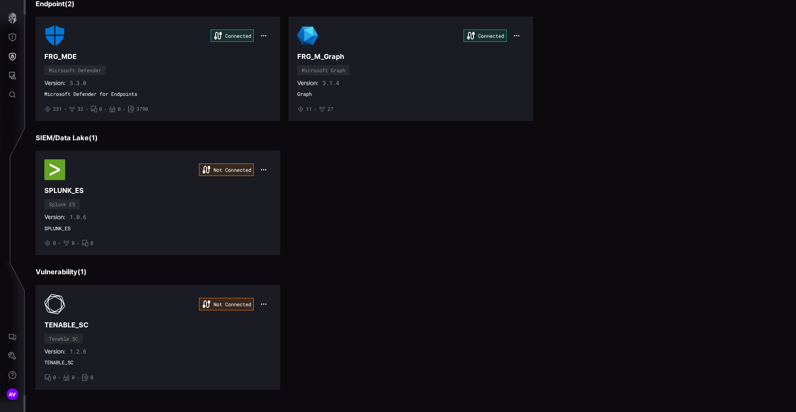
scroll to position [0, 0]
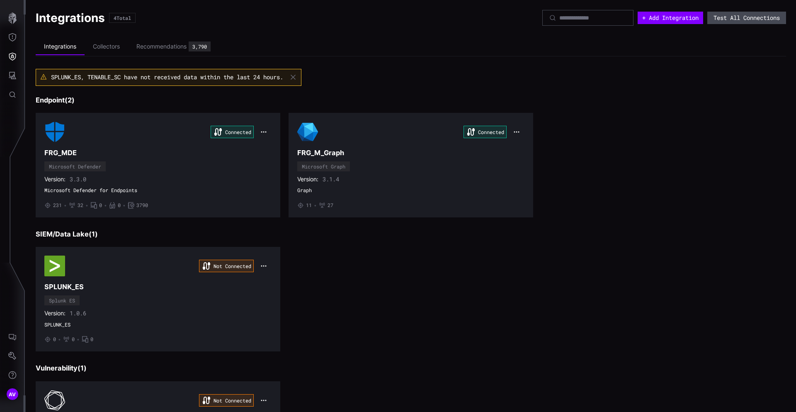
click at [726, 15] on button "Test All Connections" at bounding box center [746, 18] width 79 height 12
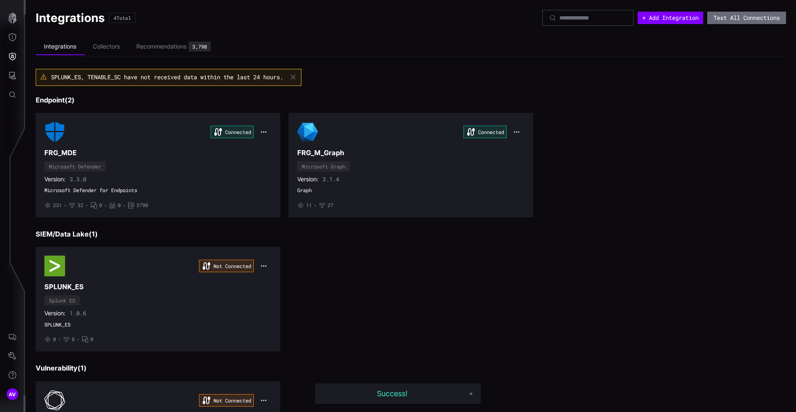
scroll to position [96, 0]
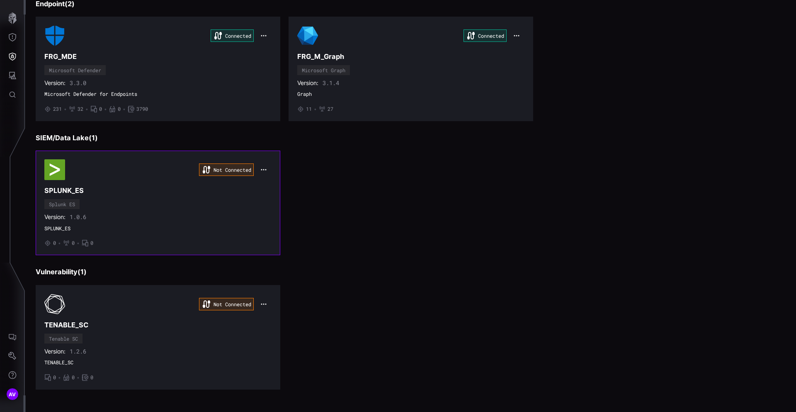
click at [180, 166] on div "Not Connected" at bounding box center [157, 169] width 227 height 21
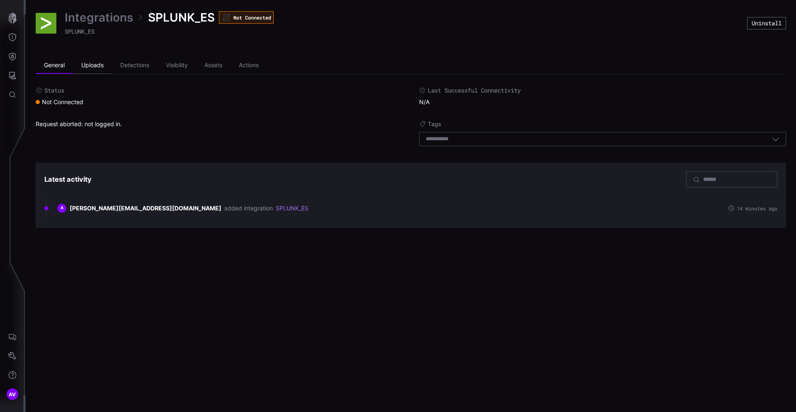
click at [91, 69] on li "Uploads" at bounding box center [92, 65] width 39 height 17
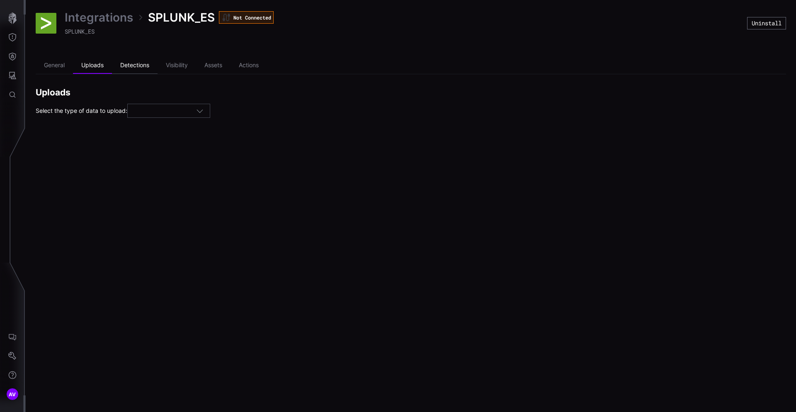
click at [126, 69] on li "Detections" at bounding box center [135, 65] width 46 height 17
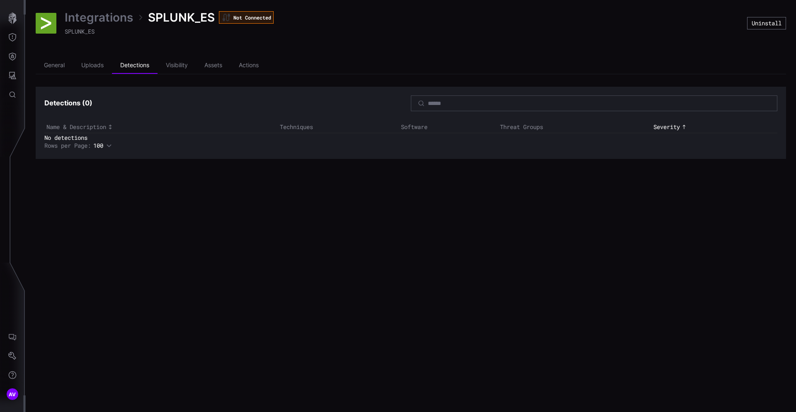
click at [112, 146] on icon "button" at bounding box center [109, 146] width 6 height 6
click at [484, 316] on div "Integrations SPLUNK_ES Not Connected SPLUNK_ES Uninstall General Uploads Detect…" at bounding box center [411, 206] width 770 height 412
click at [194, 72] on li "Visibility" at bounding box center [177, 65] width 39 height 17
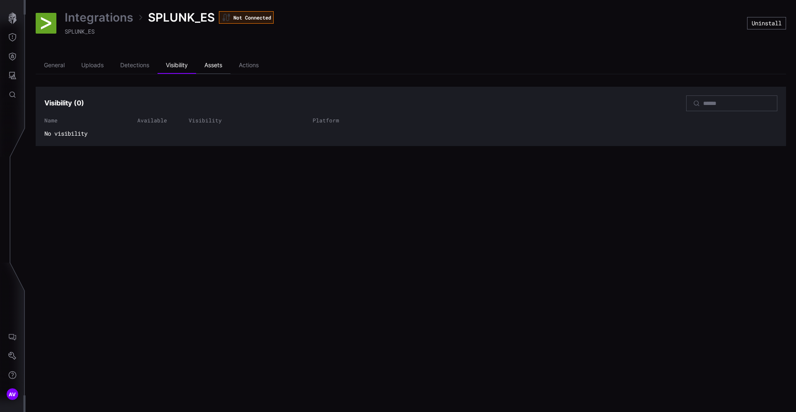
click at [222, 69] on li "Assets" at bounding box center [213, 65] width 34 height 17
click at [258, 68] on li "Actions" at bounding box center [249, 65] width 36 height 17
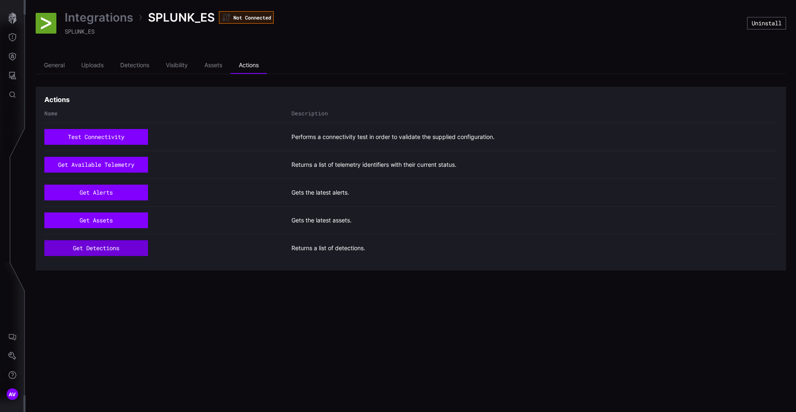
click at [120, 248] on button "get detections" at bounding box center [96, 248] width 104 height 16
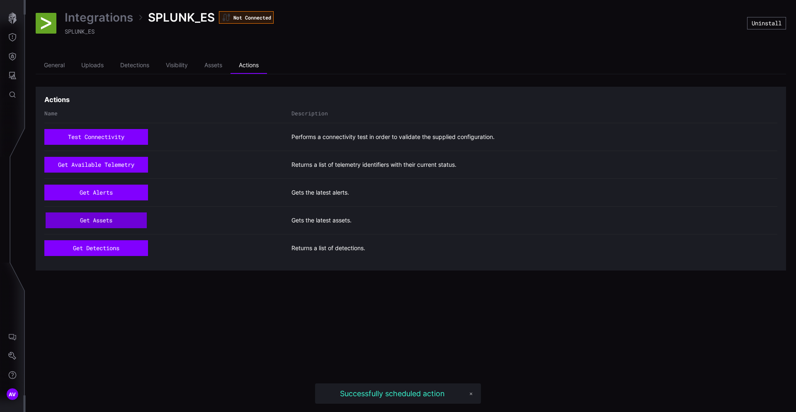
click at [126, 216] on button "get assets" at bounding box center [96, 220] width 101 height 15
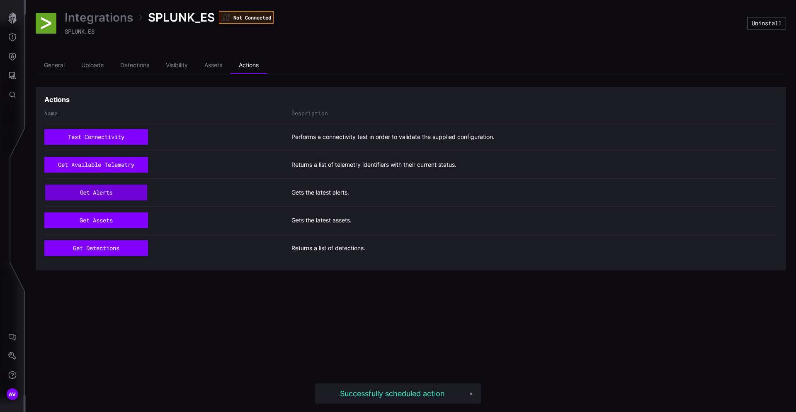
click at [127, 193] on button "get alerts" at bounding box center [96, 192] width 102 height 15
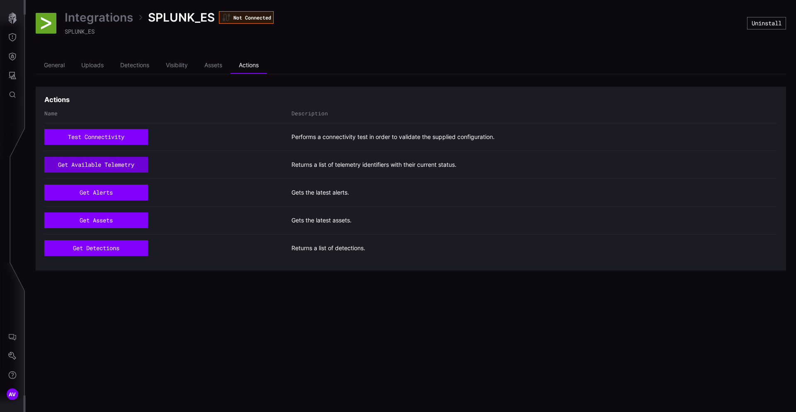
click at [124, 167] on button "get available telemetry" at bounding box center [96, 165] width 104 height 16
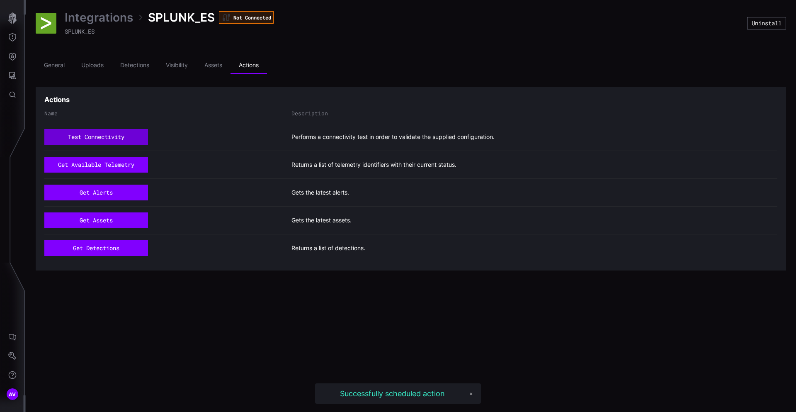
click at [126, 139] on button "test connectivity" at bounding box center [96, 137] width 104 height 16
click at [120, 16] on link "Integrations" at bounding box center [99, 17] width 68 height 15
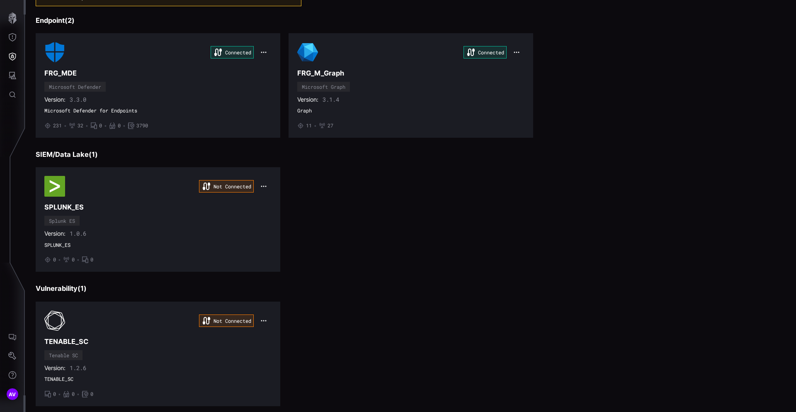
scroll to position [96, 0]
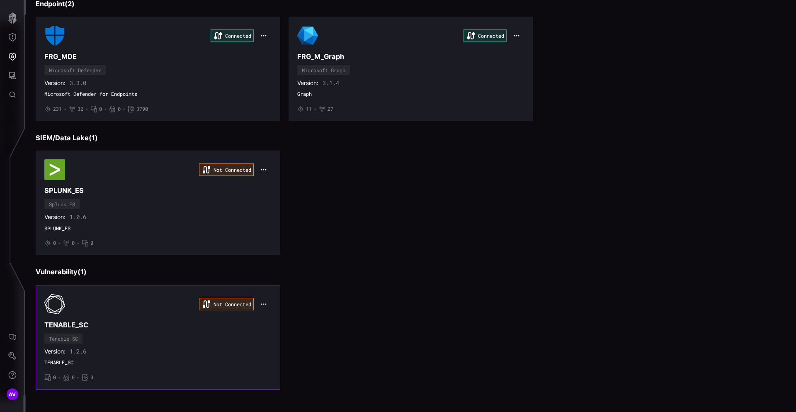
click at [107, 315] on div "Not Connected TENABLE_SC Tenable SC Version: 1.2.6 TENABLE_SC • 0 • 0 • 0" at bounding box center [157, 337] width 227 height 87
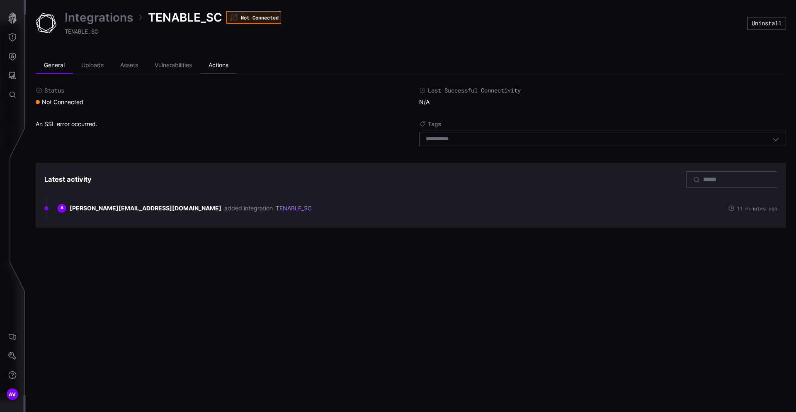
click at [221, 66] on li "Actions" at bounding box center [218, 65] width 36 height 17
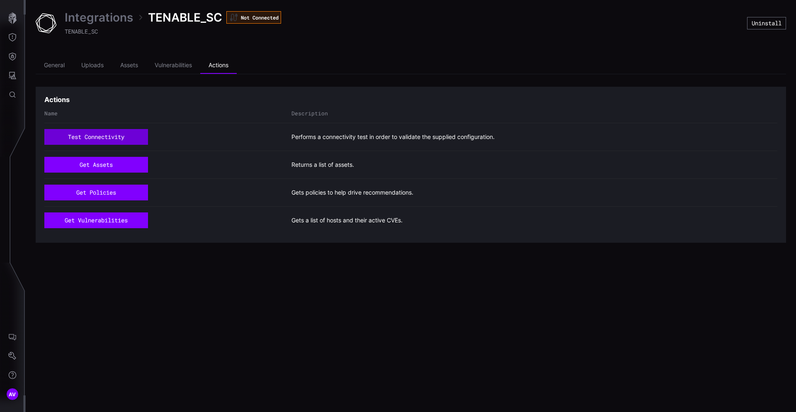
click at [108, 134] on button "test connectivity" at bounding box center [96, 137] width 104 height 16
click at [112, 168] on button "get assets" at bounding box center [96, 165] width 104 height 16
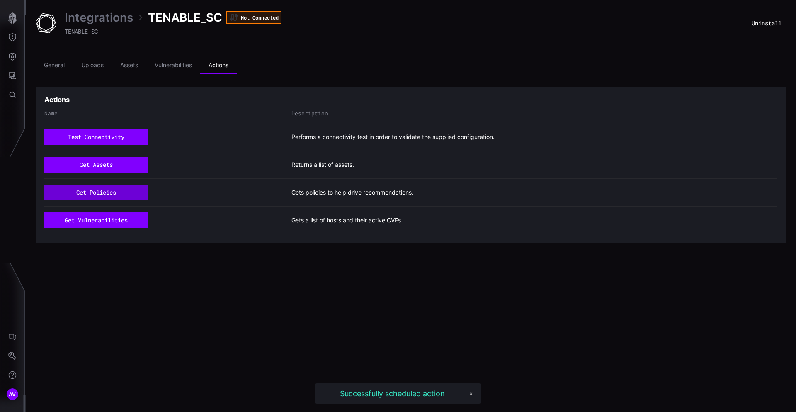
click at [108, 197] on button "get policies" at bounding box center [96, 193] width 104 height 16
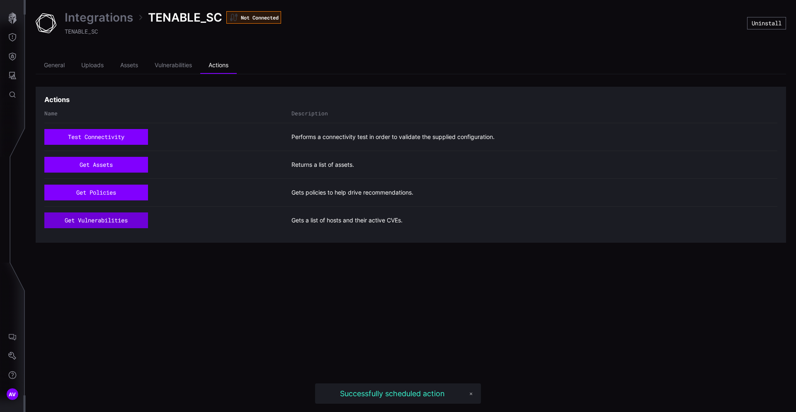
click at [110, 221] on button "get vulnerabilities" at bounding box center [96, 220] width 104 height 16
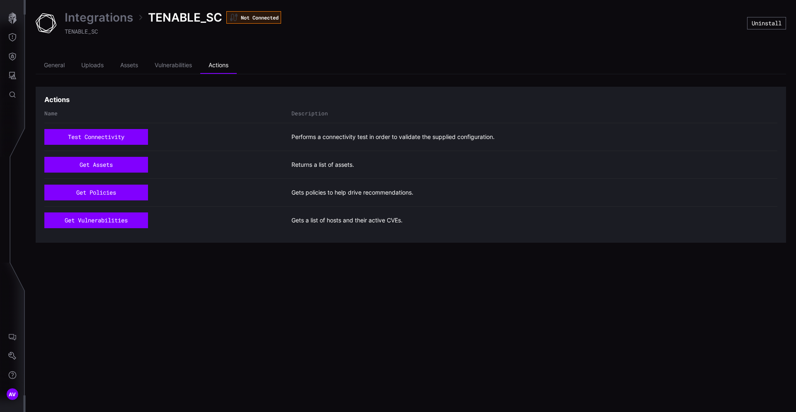
click at [115, 20] on link "Integrations" at bounding box center [99, 17] width 68 height 15
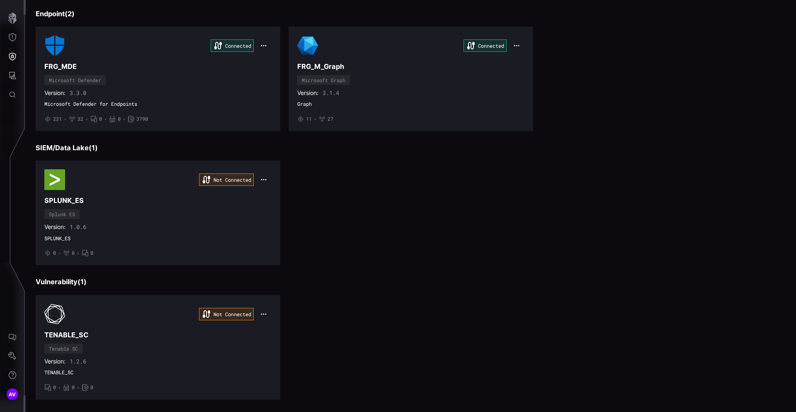
scroll to position [91, 0]
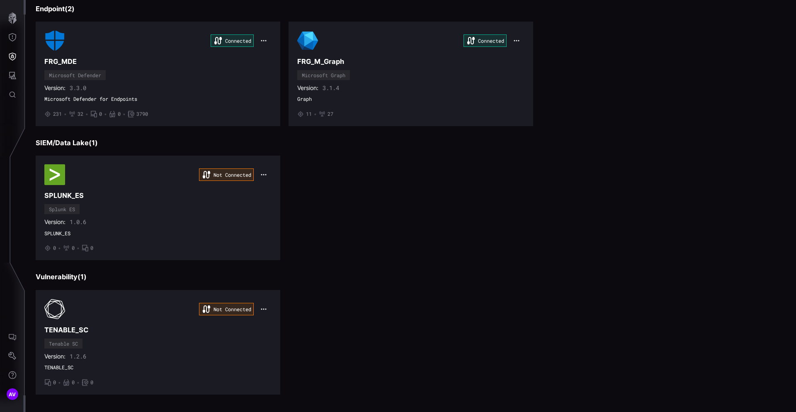
click at [421, 337] on div "Not Connected TENABLE_SC Tenable SC Version: 1.2.6 TENABLE_SC • 0 • 0 • 0" at bounding box center [411, 342] width 751 height 104
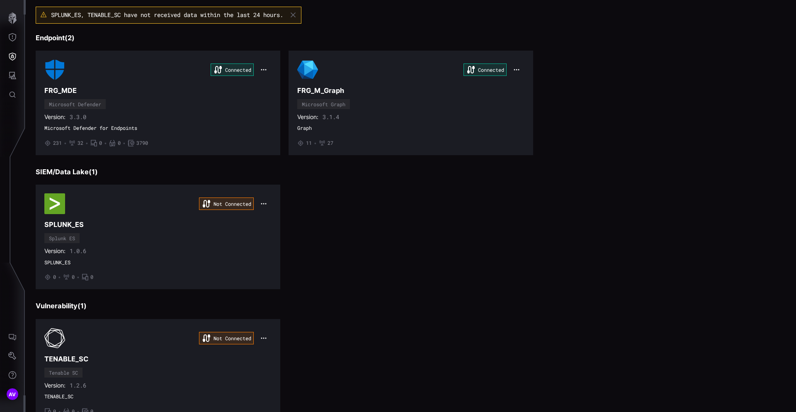
scroll to position [96, 0]
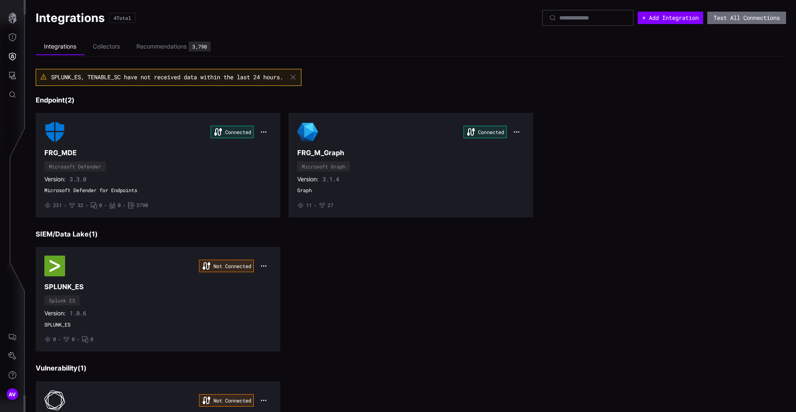
scroll to position [96, 0]
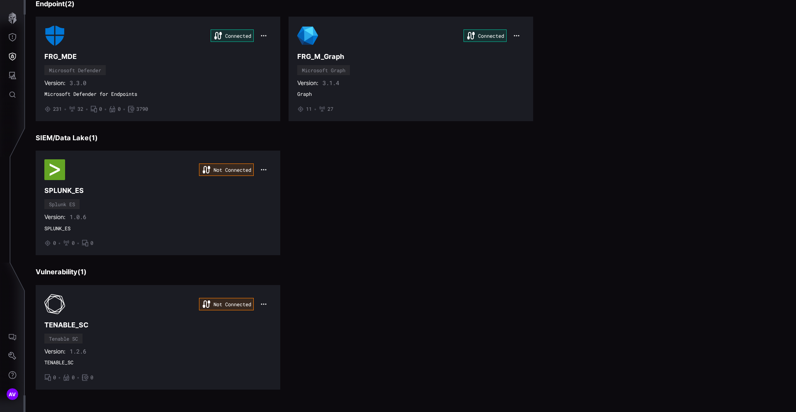
click at [391, 204] on div "Not Connected SPLUNK_ES Splunk ES Version: 1.0.6 SPLUNK_ES • 0 • 0 • 0" at bounding box center [411, 203] width 751 height 104
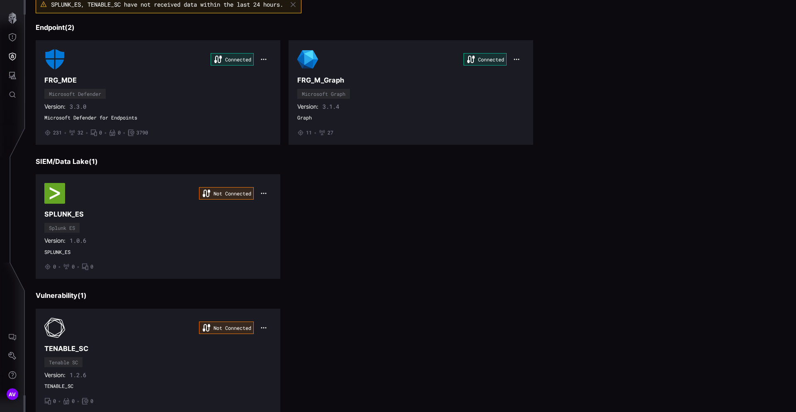
scroll to position [84, 0]
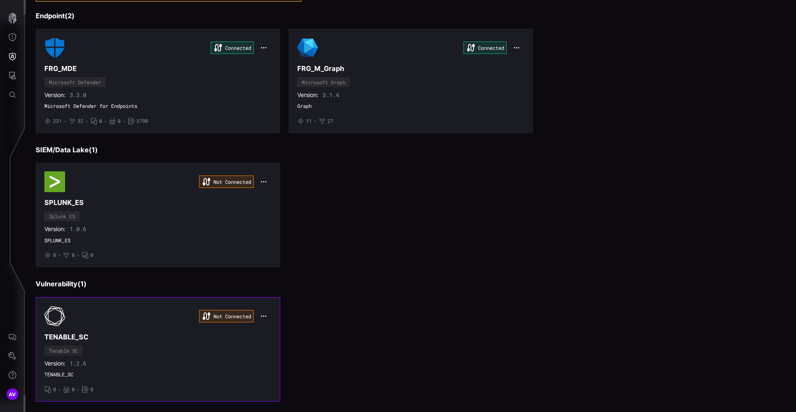
click at [102, 318] on div "Not Connected" at bounding box center [157, 316] width 227 height 21
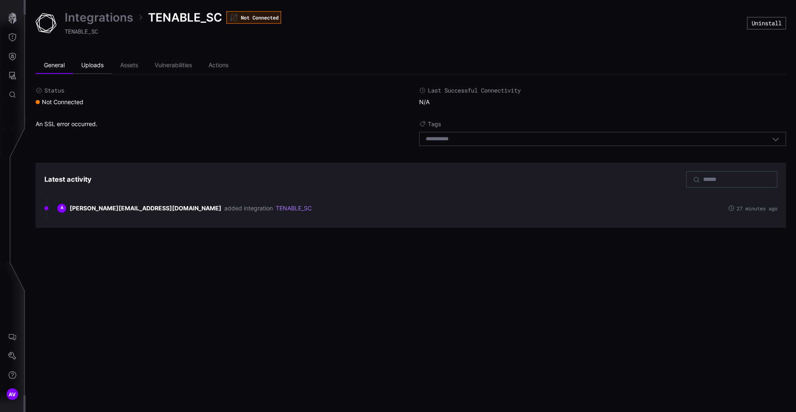
click at [94, 66] on li "Uploads" at bounding box center [92, 65] width 39 height 17
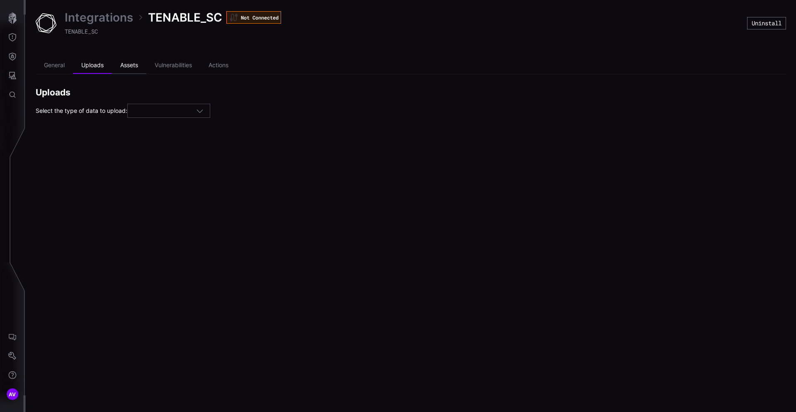
click at [135, 69] on li "Assets" at bounding box center [129, 65] width 34 height 17
click at [167, 66] on li "Vulnerabilities" at bounding box center [173, 65] width 54 height 17
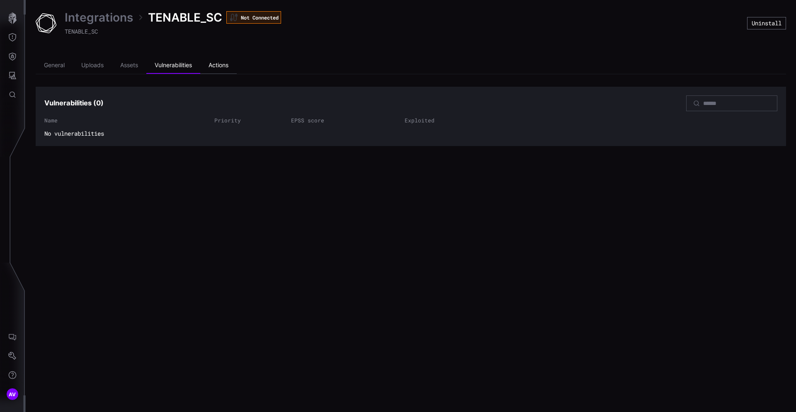
click at [211, 70] on li "Actions" at bounding box center [218, 65] width 36 height 17
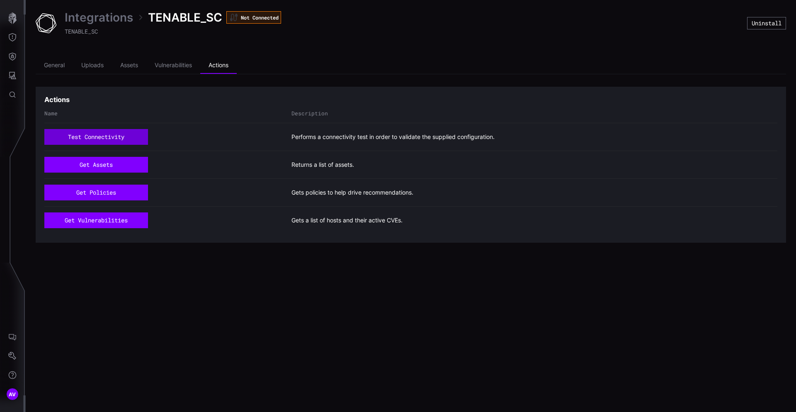
click at [86, 139] on button "test connectivity" at bounding box center [96, 137] width 104 height 16
click at [94, 163] on button "get assets" at bounding box center [96, 165] width 104 height 16
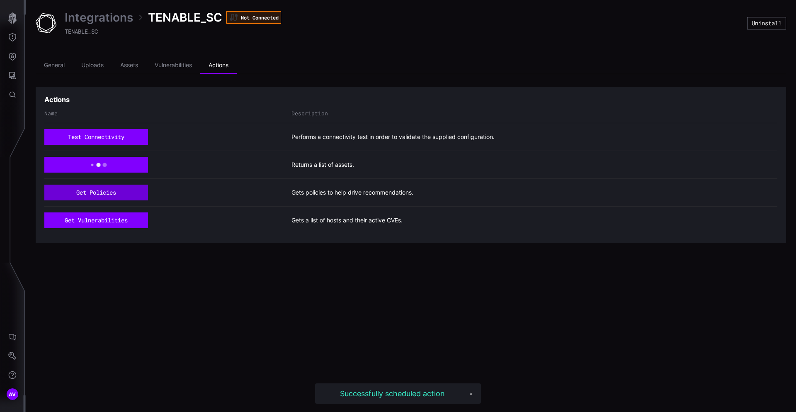
click at [101, 193] on button "get policies" at bounding box center [96, 193] width 104 height 16
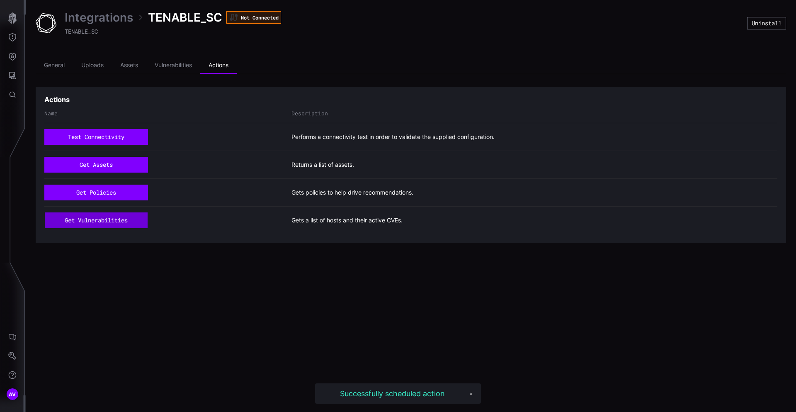
click at [98, 223] on button "get vulnerabilities" at bounding box center [96, 220] width 103 height 16
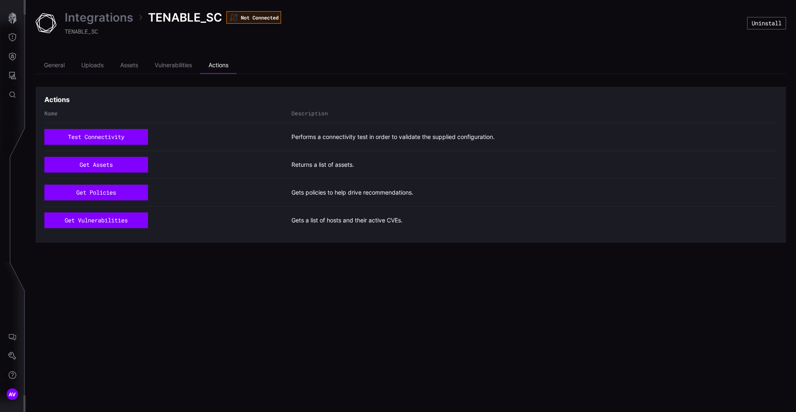
click at [105, 18] on link "Integrations" at bounding box center [99, 17] width 68 height 15
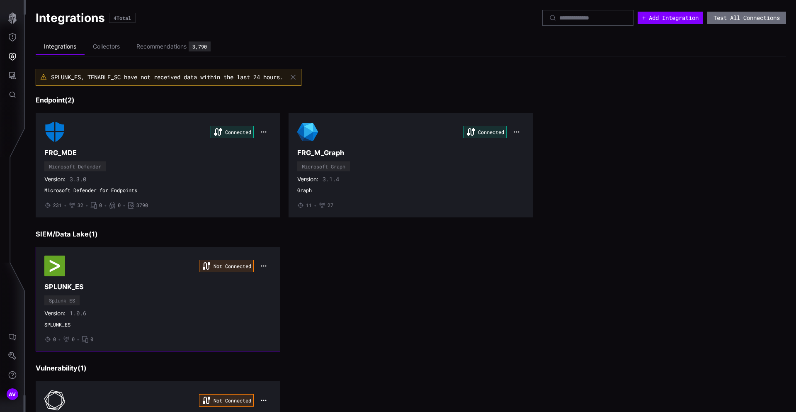
click at [96, 292] on div "Not Connected SPLUNK_ES Splunk ES Version: 1.0.6 SPLUNK_ES • 0 • 0 • 0" at bounding box center [157, 298] width 227 height 87
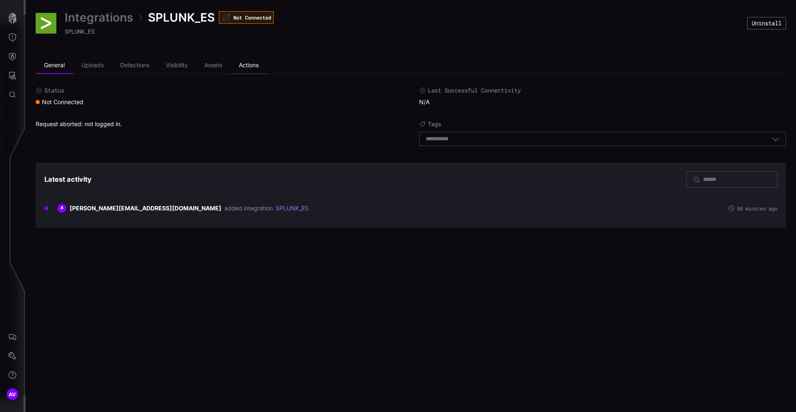
click at [243, 62] on li "Actions" at bounding box center [249, 65] width 36 height 17
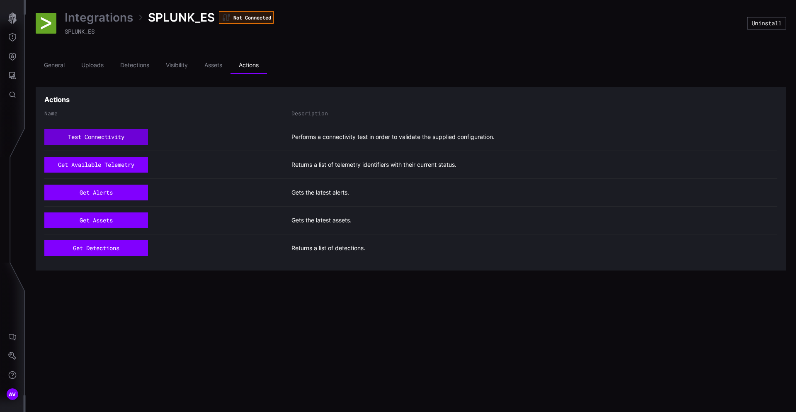
click at [108, 136] on button "test connectivity" at bounding box center [96, 137] width 104 height 16
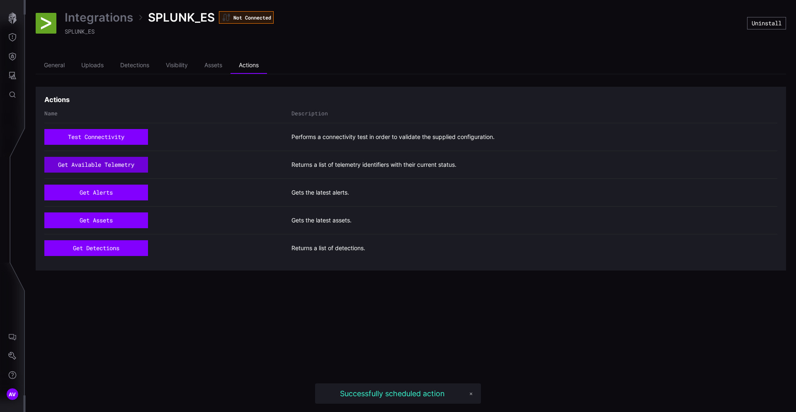
click at [106, 167] on button "get available telemetry" at bounding box center [96, 165] width 104 height 16
click at [104, 190] on button "get alerts" at bounding box center [96, 193] width 104 height 16
click at [102, 225] on button "get assets" at bounding box center [96, 220] width 104 height 16
click at [101, 245] on button "get detections" at bounding box center [96, 248] width 96 height 15
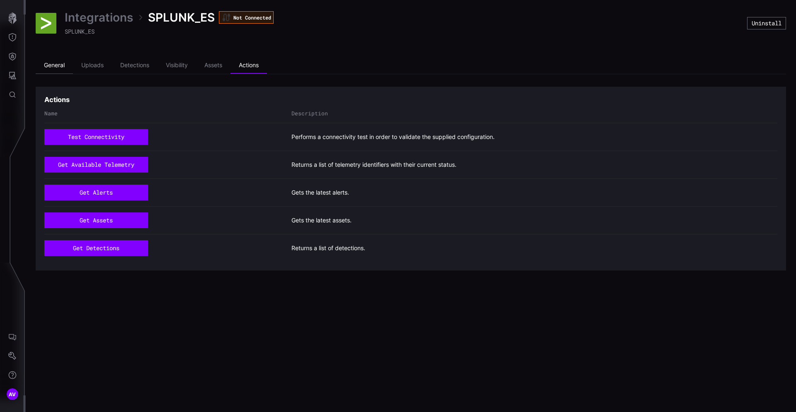
click at [64, 68] on li "General" at bounding box center [54, 65] width 37 height 17
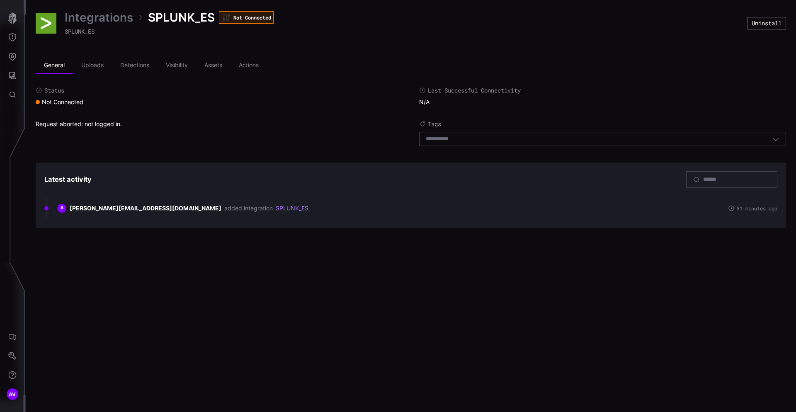
click at [107, 17] on link "Integrations" at bounding box center [99, 17] width 68 height 15
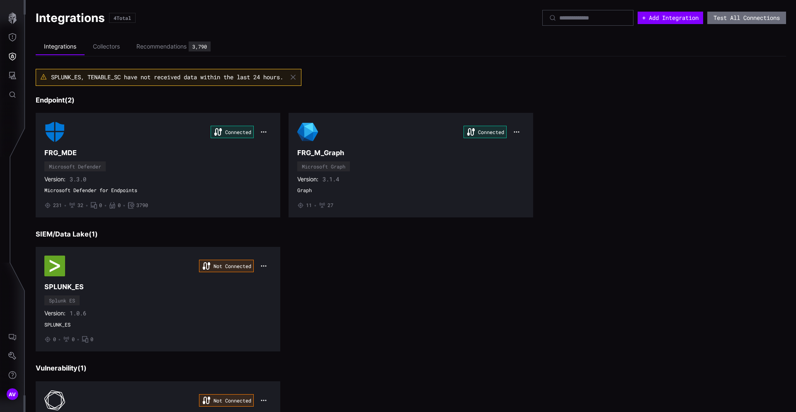
click at [348, 199] on div "Connected FRG_M_Graph Microsoft Graph Version: 3.1.4 Graph • 11 • 27" at bounding box center [410, 164] width 227 height 87
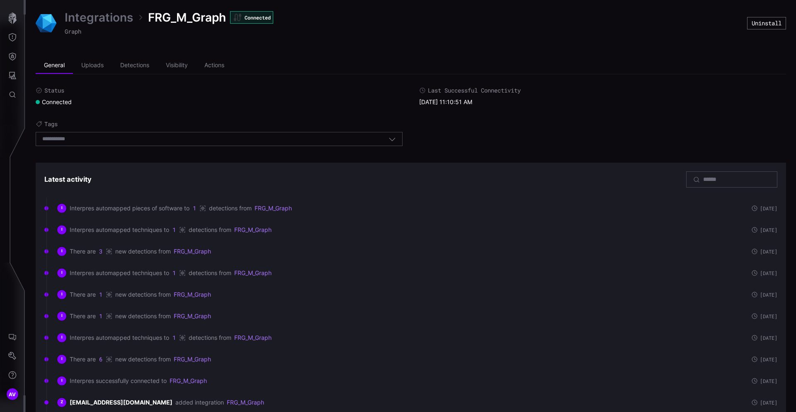
click at [97, 19] on link "Integrations" at bounding box center [99, 17] width 68 height 15
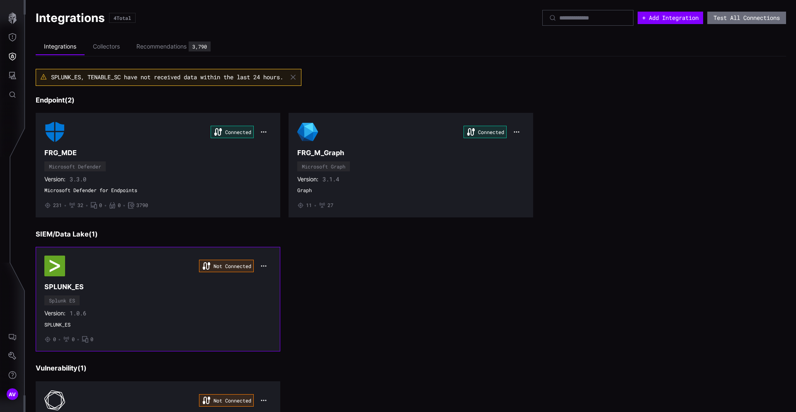
click at [265, 265] on icon "button" at bounding box center [263, 265] width 7 height 7
click at [281, 280] on div "Edit" at bounding box center [280, 283] width 28 height 7
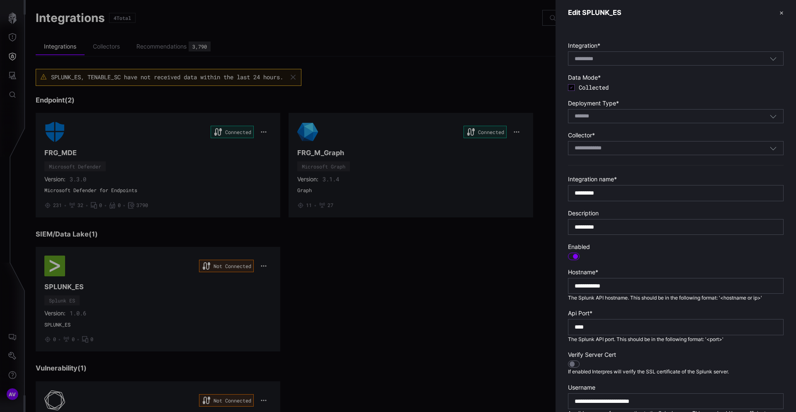
click at [627, 291] on div "**********" at bounding box center [676, 286] width 216 height 16
click at [626, 282] on input "**********" at bounding box center [676, 285] width 202 height 7
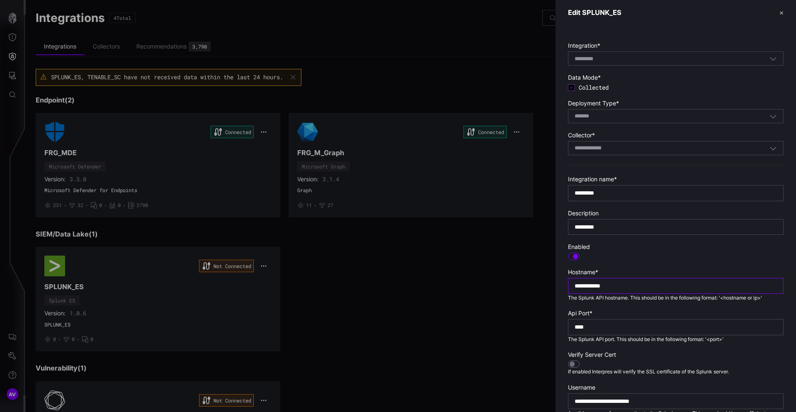
click at [623, 282] on input "**********" at bounding box center [676, 285] width 202 height 7
click at [296, 300] on div at bounding box center [398, 206] width 796 height 412
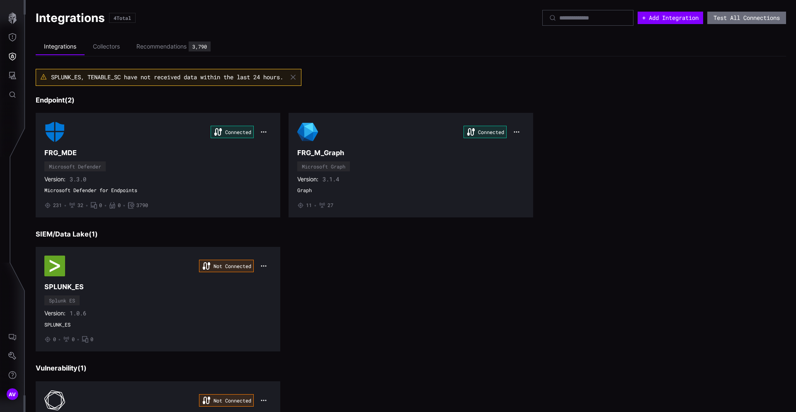
click at [109, 270] on div at bounding box center [398, 206] width 796 height 412
click at [85, 278] on div "Not Connected SPLUNK_ES Splunk ES Version: 1.0.6 SPLUNK_ES • 0 • 0 • 0" at bounding box center [157, 298] width 227 height 87
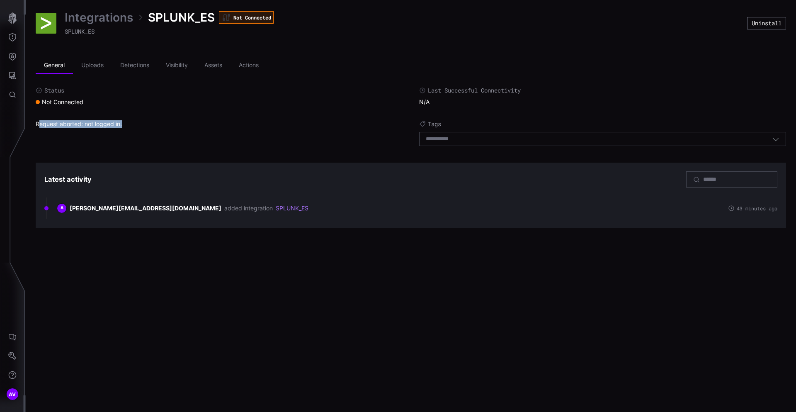
drag, startPoint x: 62, startPoint y: 124, endPoint x: 149, endPoint y: 126, distance: 86.7
click at [148, 126] on div "Request aborted: not logged in." at bounding box center [219, 135] width 367 height 30
click at [149, 126] on div "Request aborted: not logged in." at bounding box center [219, 135] width 367 height 30
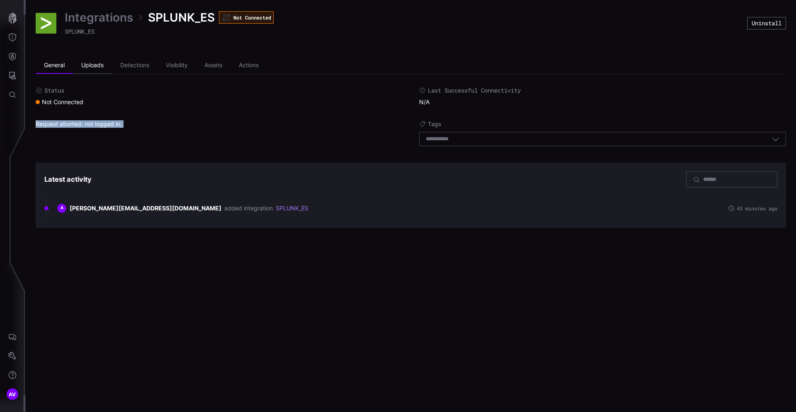
click at [88, 67] on li "Uploads" at bounding box center [92, 65] width 39 height 17
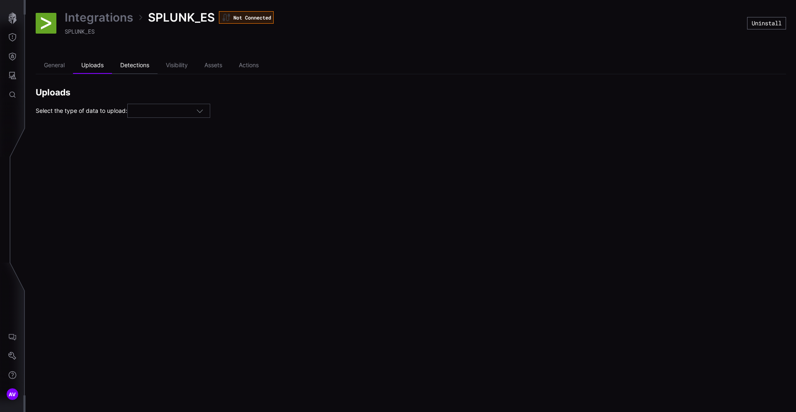
click at [129, 67] on li "Detections" at bounding box center [135, 65] width 46 height 17
click at [70, 68] on li "General" at bounding box center [54, 65] width 37 height 17
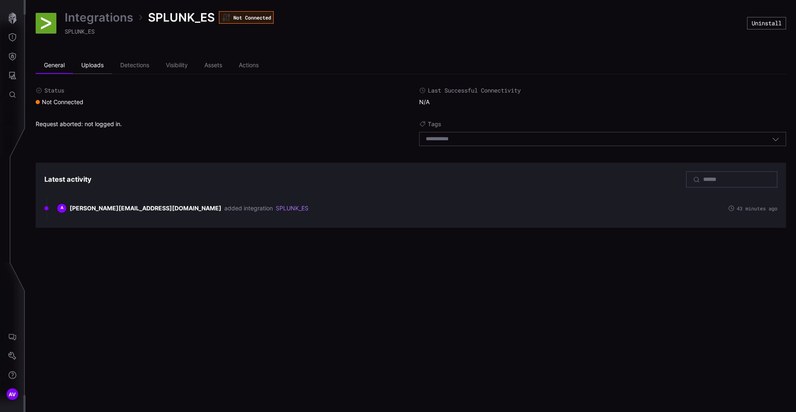
click at [94, 67] on li "Uploads" at bounding box center [92, 65] width 39 height 17
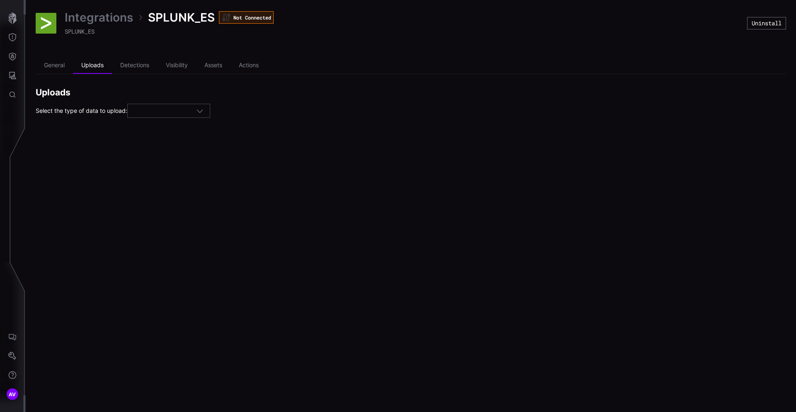
click at [172, 119] on div "Integrations SPLUNK_ES Not Connected SPLUNK_ES Uninstall General Uploads Detect…" at bounding box center [411, 64] width 770 height 128
click at [175, 113] on div at bounding box center [165, 110] width 62 height 7
click at [165, 123] on div "Assets" at bounding box center [172, 123] width 74 height 7
type input "******"
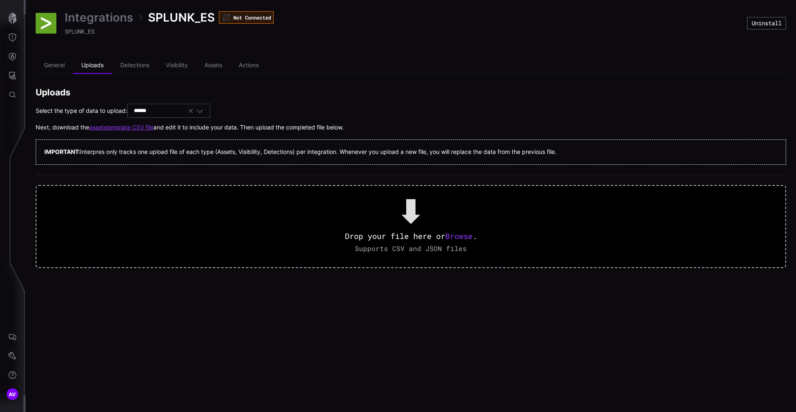
click at [139, 114] on div "****** Assets" at bounding box center [168, 111] width 83 height 14
click at [192, 112] on icon "button" at bounding box center [191, 111] width 4 height 4
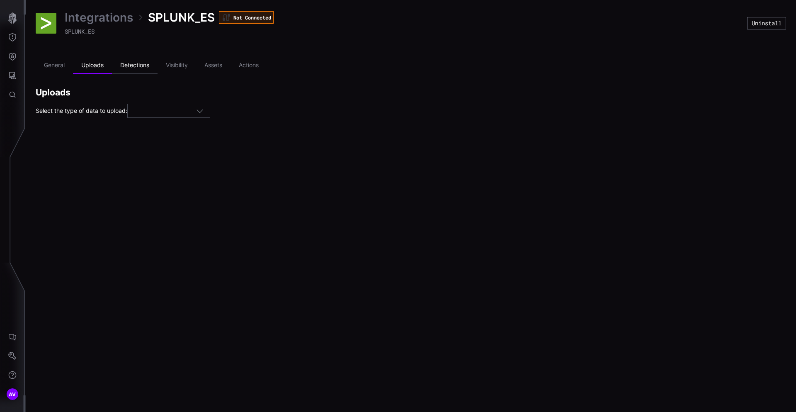
click at [139, 63] on li "Detections" at bounding box center [135, 65] width 46 height 17
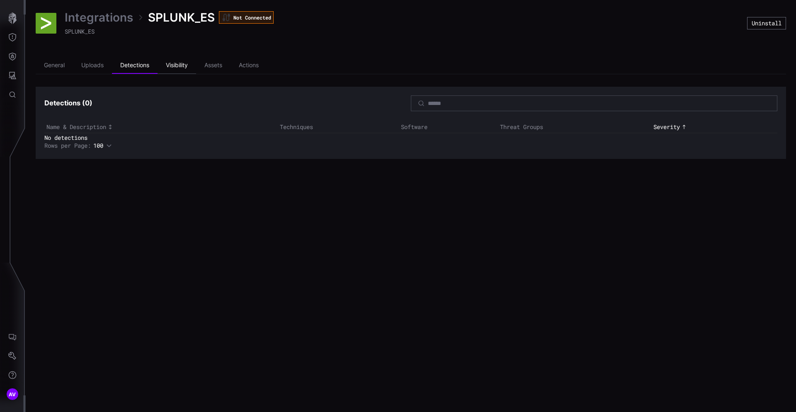
click at [175, 66] on li "Visibility" at bounding box center [177, 65] width 39 height 17
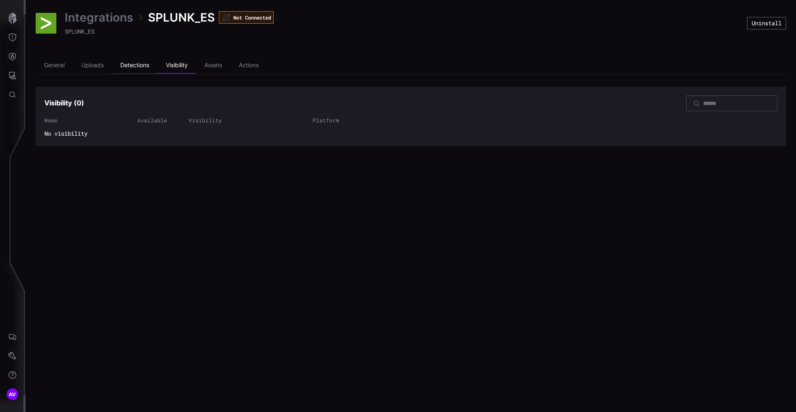
click at [140, 72] on li "Detections" at bounding box center [135, 65] width 46 height 17
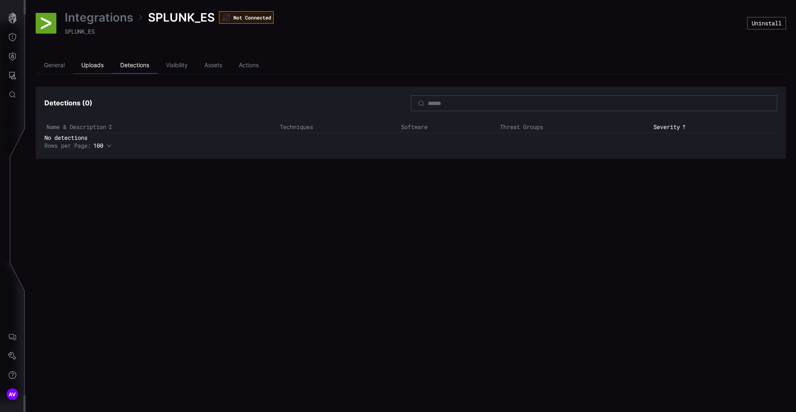
click at [108, 68] on li "Uploads" at bounding box center [92, 65] width 39 height 17
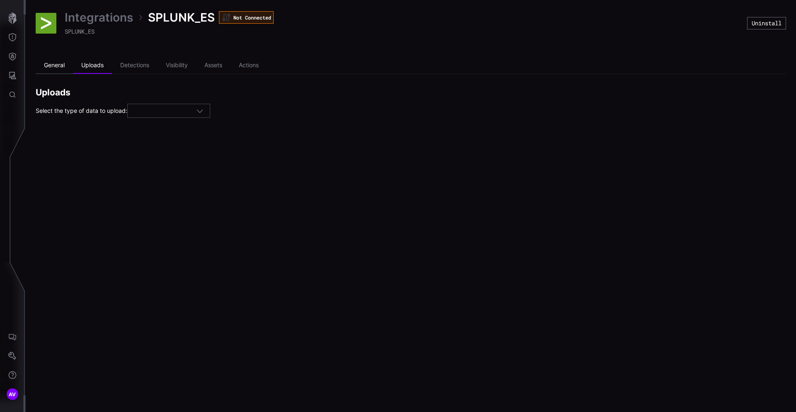
click at [60, 64] on li "General" at bounding box center [54, 65] width 37 height 17
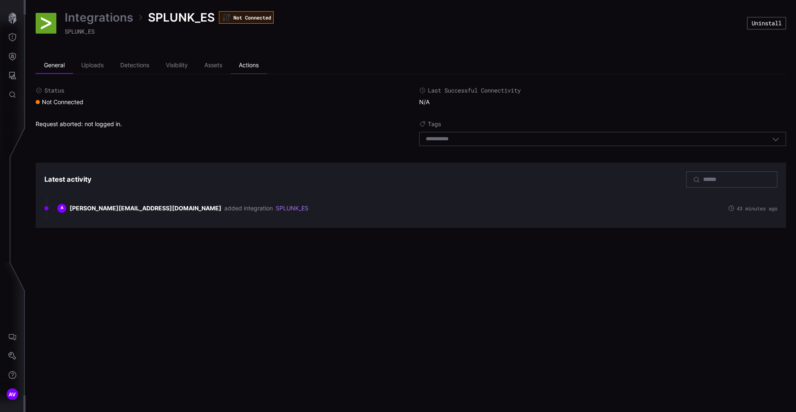
click at [255, 63] on li "Actions" at bounding box center [249, 65] width 36 height 17
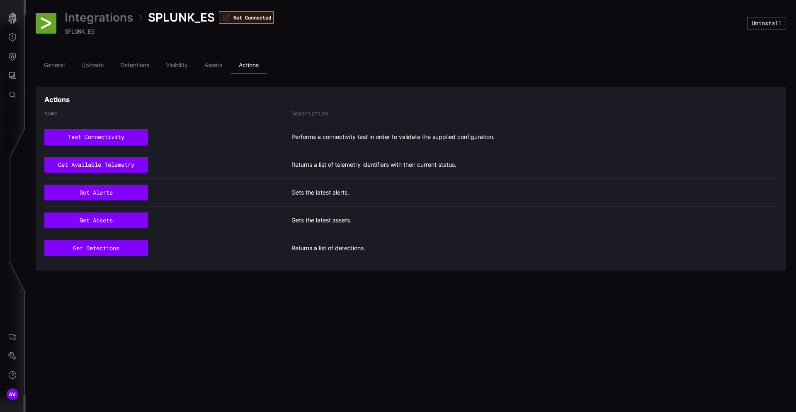
click at [118, 20] on link "Integrations" at bounding box center [99, 17] width 68 height 15
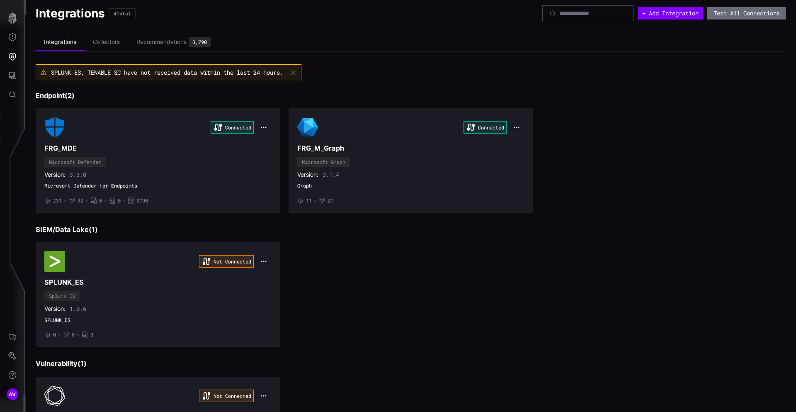
scroll to position [4, 0]
click at [537, 270] on div "Not Connected SPLUNK_ES Splunk ES Version: 1.0.6 SPLUNK_ES • 0 • 0 • 0" at bounding box center [411, 295] width 751 height 104
drag, startPoint x: 420, startPoint y: 259, endPoint x: 328, endPoint y: 234, distance: 95.5
click at [421, 258] on div "Not Connected SPLUNK_ES Splunk ES Version: 1.0.6 SPLUNK_ES • 0 • 0 • 0" at bounding box center [411, 295] width 751 height 104
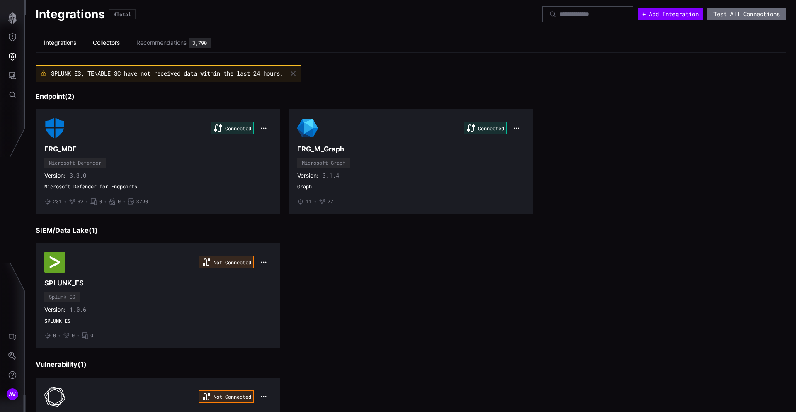
click at [97, 42] on li "Collectors" at bounding box center [107, 43] width 44 height 16
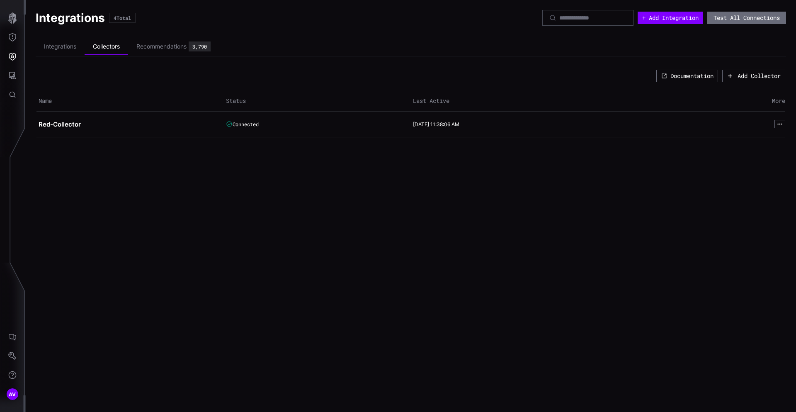
click at [61, 127] on h2 "Red-Collector" at bounding box center [127, 124] width 177 height 8
click at [783, 124] on button "button" at bounding box center [780, 124] width 11 height 8
click at [778, 130] on button "View" at bounding box center [761, 135] width 45 height 12
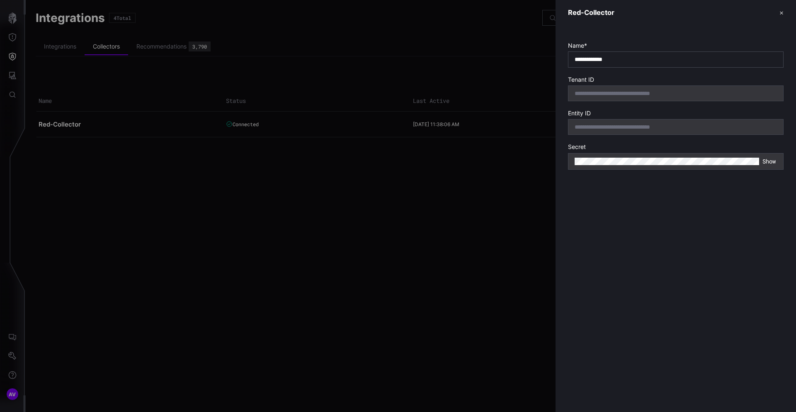
click at [537, 153] on div at bounding box center [398, 206] width 796 height 412
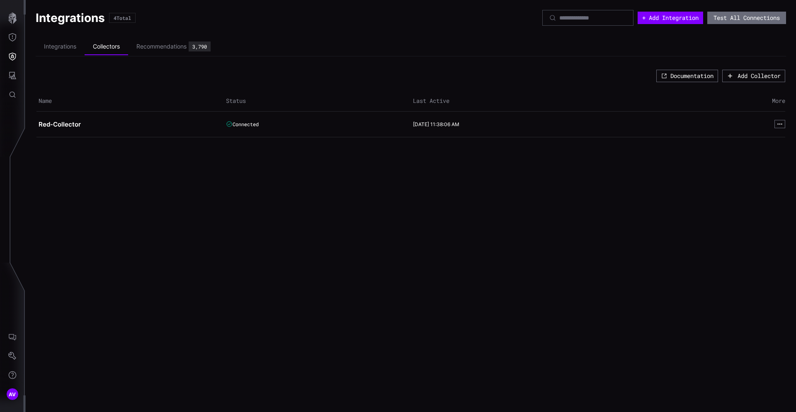
click at [46, 128] on td "Red-Collector" at bounding box center [129, 125] width 187 height 26
click at [160, 47] on div "Recommendations" at bounding box center [161, 46] width 50 height 7
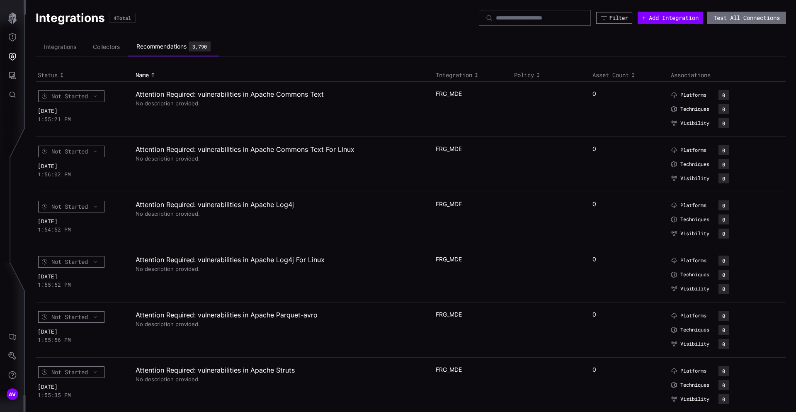
click at [609, 13] on button "Filter" at bounding box center [614, 18] width 36 height 12
click at [592, 48] on div "Select" at bounding box center [551, 44] width 115 height 7
click at [592, 48] on span "FRG_M_Graph" at bounding box center [561, 47] width 112 height 7
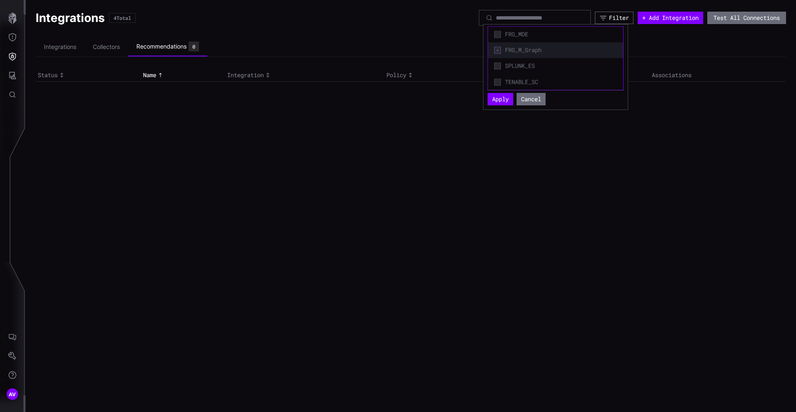
click at [592, 48] on span "FRG_M_Graph" at bounding box center [561, 49] width 112 height 7
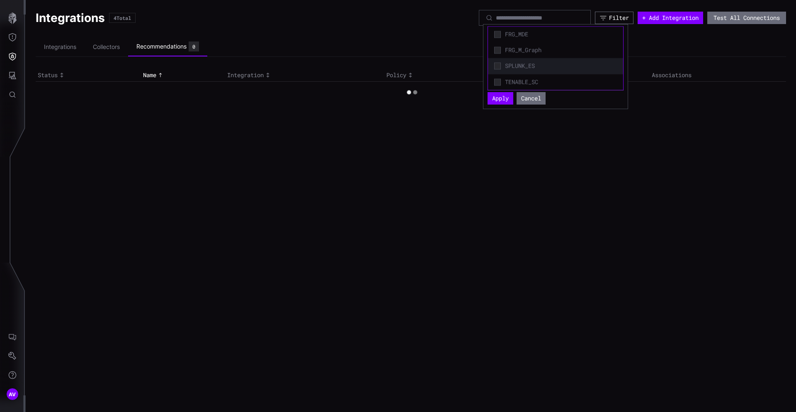
click at [579, 58] on div "FRG_MDE FRG_M_Graph SPLUNK_ES TENABLE_SC" at bounding box center [555, 58] width 135 height 63
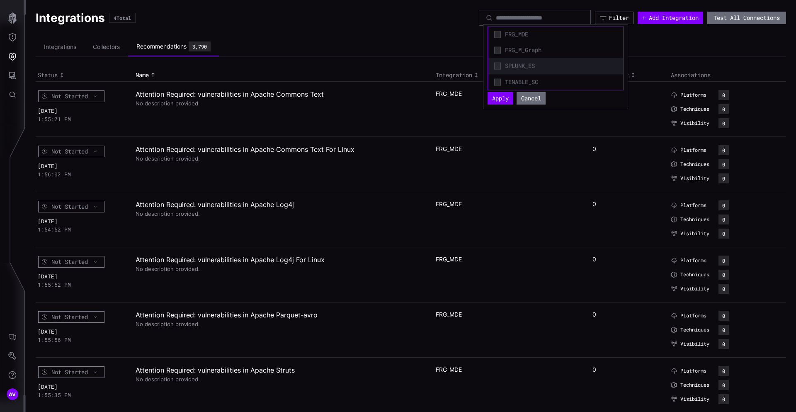
click at [571, 64] on span "SPLUNK_ES" at bounding box center [561, 65] width 112 height 7
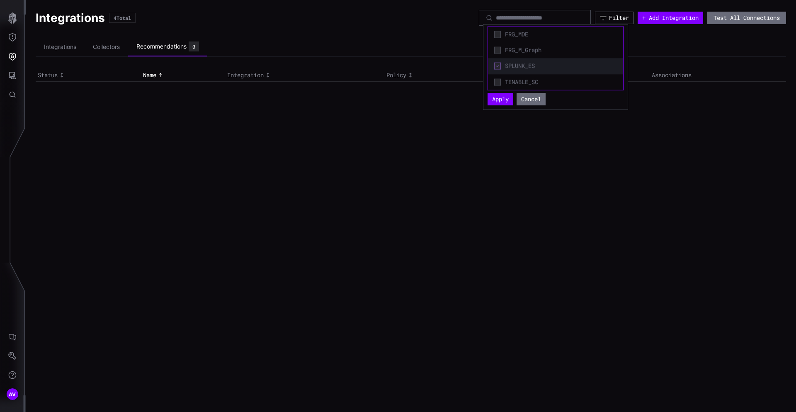
click at [571, 65] on span "SPLUNK_ES" at bounding box center [561, 65] width 112 height 7
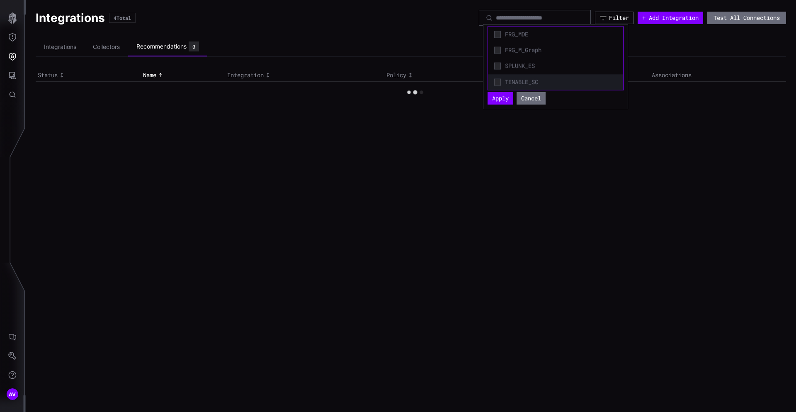
click at [556, 79] on span "TENABLE_SC" at bounding box center [561, 81] width 112 height 7
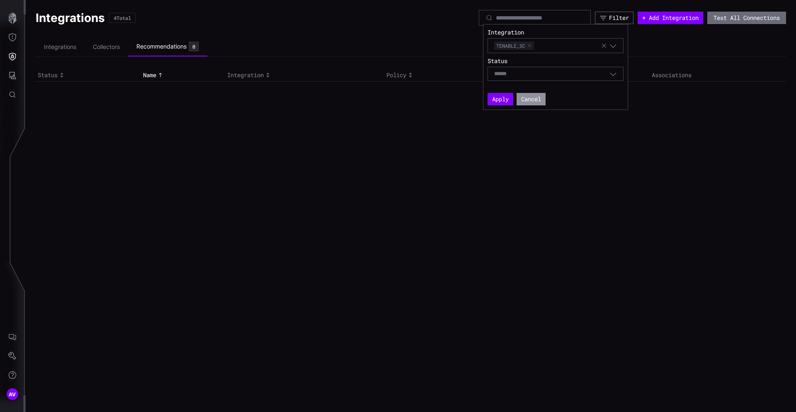
click at [529, 100] on button "Cancel" at bounding box center [531, 99] width 29 height 12
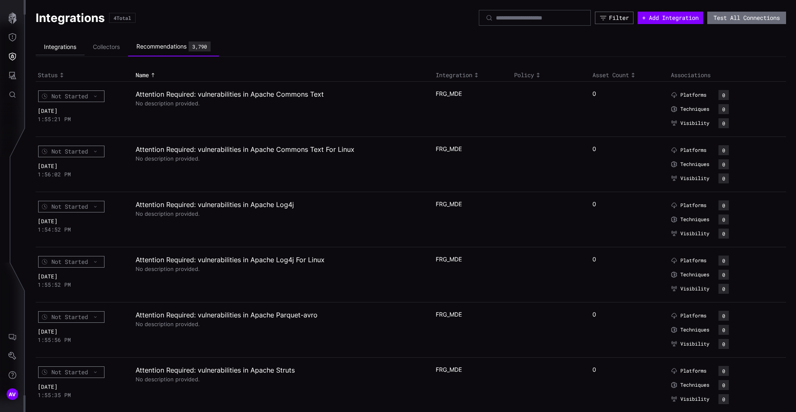
click at [59, 41] on li "Integrations" at bounding box center [60, 47] width 49 height 16
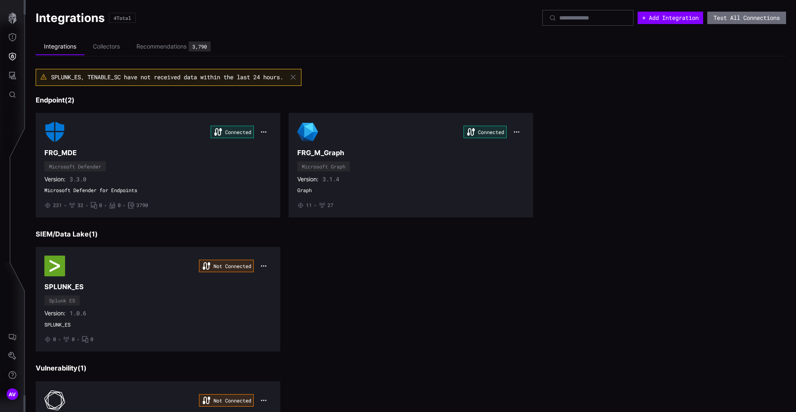
scroll to position [96, 0]
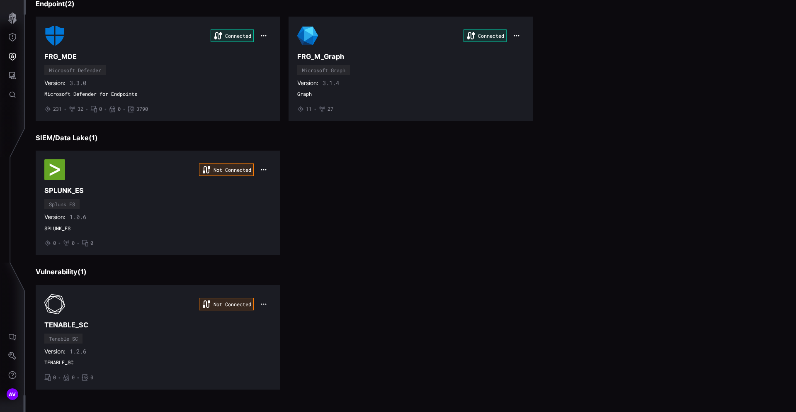
click at [425, 336] on div "Not Connected TENABLE_SC Tenable SC Version: 1.2.6 TENABLE_SC • 0 • 0 • 0" at bounding box center [411, 337] width 751 height 104
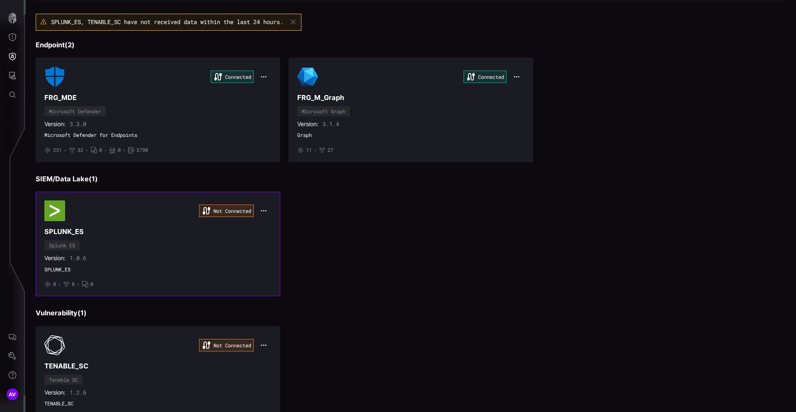
scroll to position [61, 0]
